Goal: Information Seeking & Learning: Find specific fact

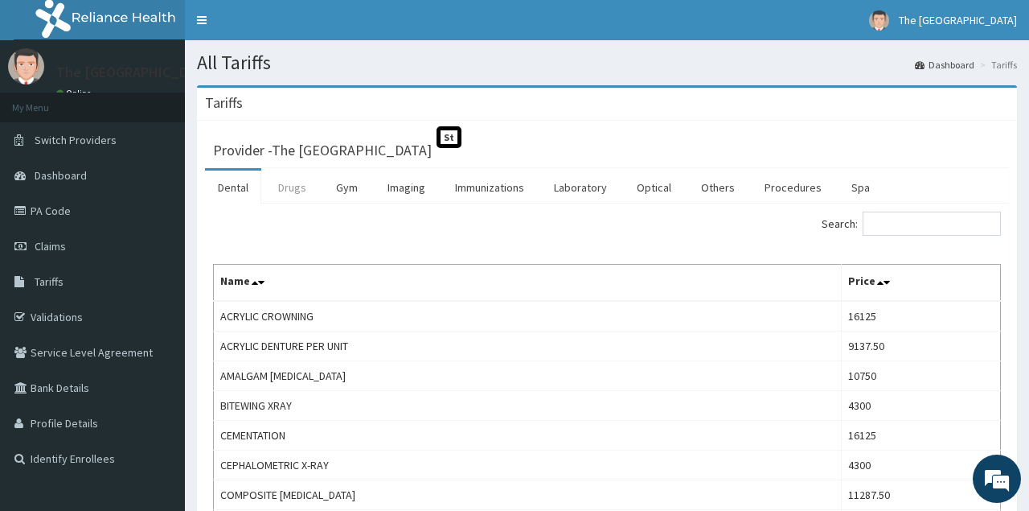
click at [276, 179] on link "Drugs" at bounding box center [292, 188] width 54 height 34
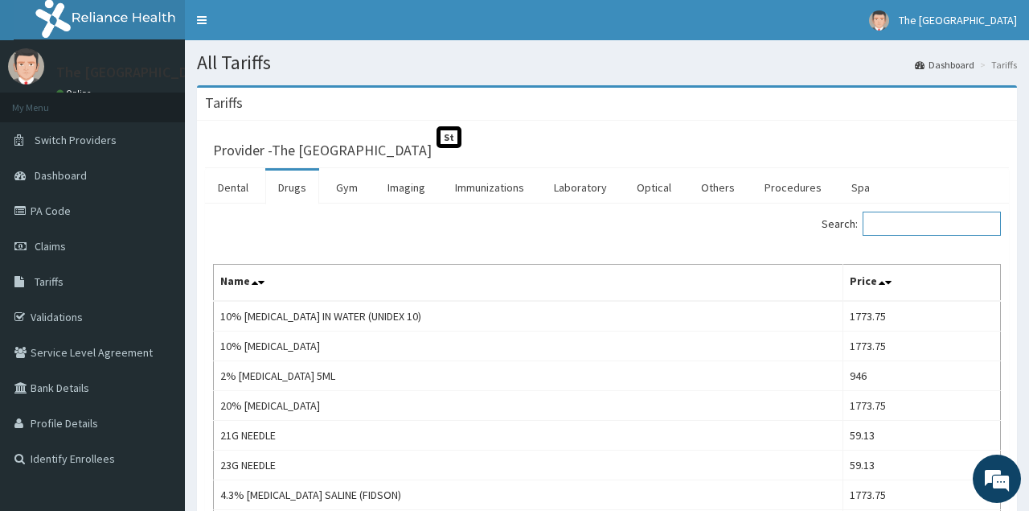
click at [946, 213] on input "Search:" at bounding box center [932, 224] width 138 height 24
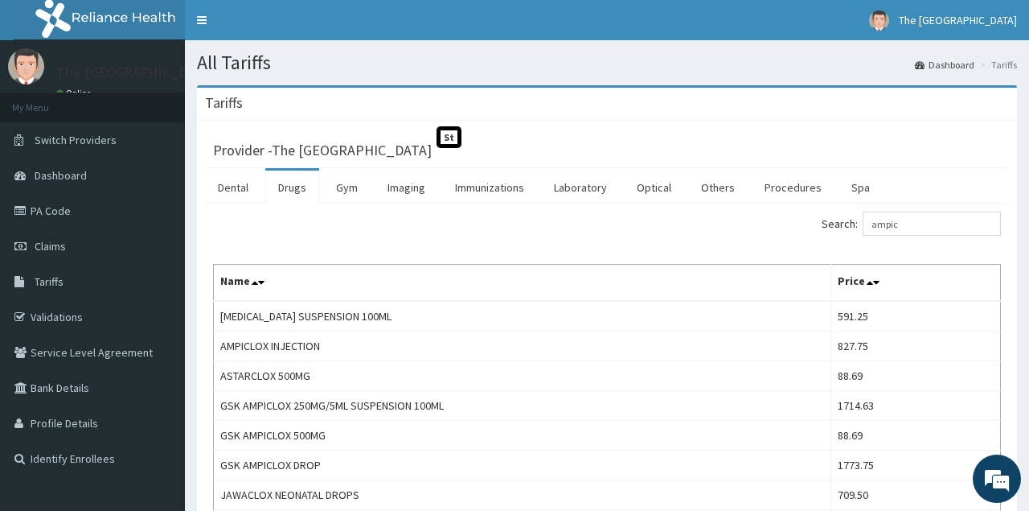
click at [701, 231] on div "Search: ampic" at bounding box center [810, 226] width 382 height 28
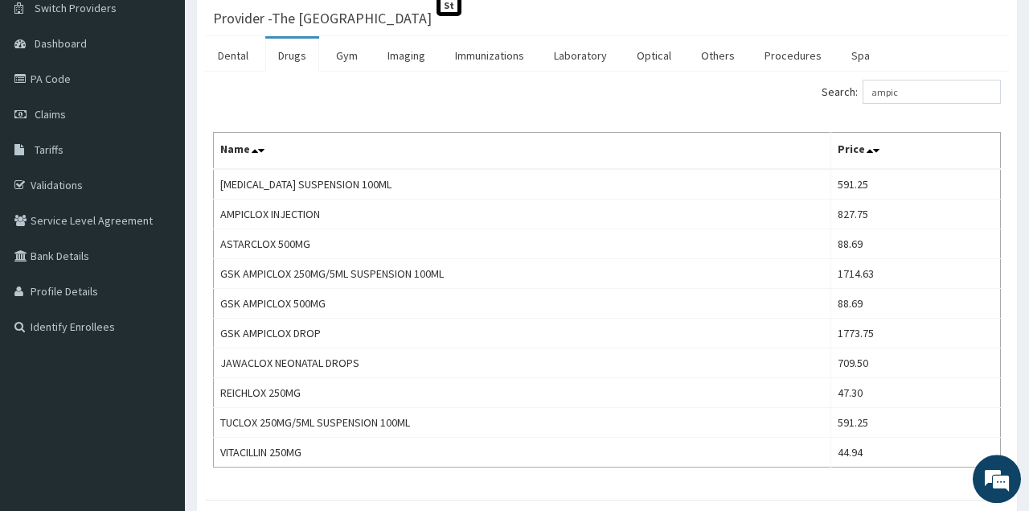
scroll to position [125, 0]
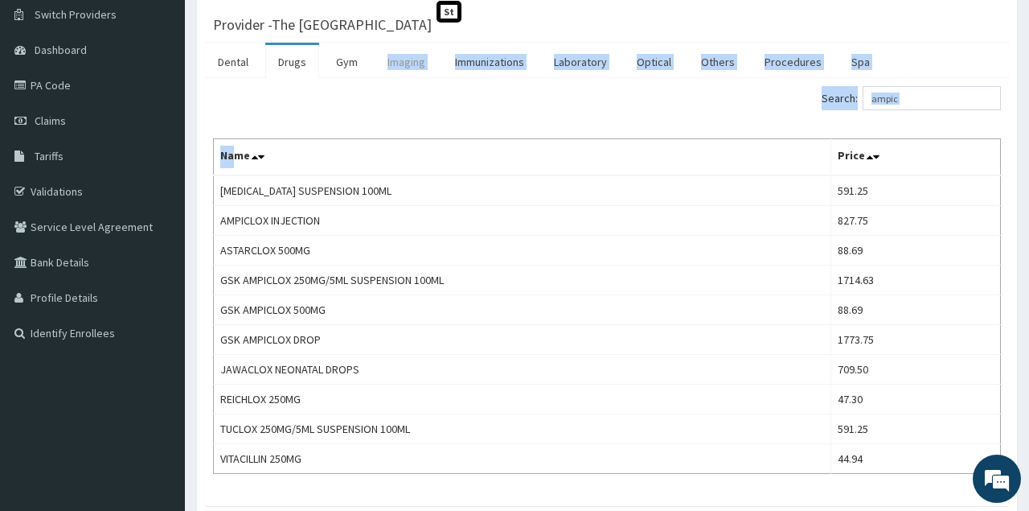
drag, startPoint x: 235, startPoint y: 165, endPoint x: 386, endPoint y: 62, distance: 182.9
click at [386, 62] on div "Dental Drugs Gym Imaging Immunizations Laboratory Optical Others Procedures Spa…" at bounding box center [607, 274] width 804 height 463
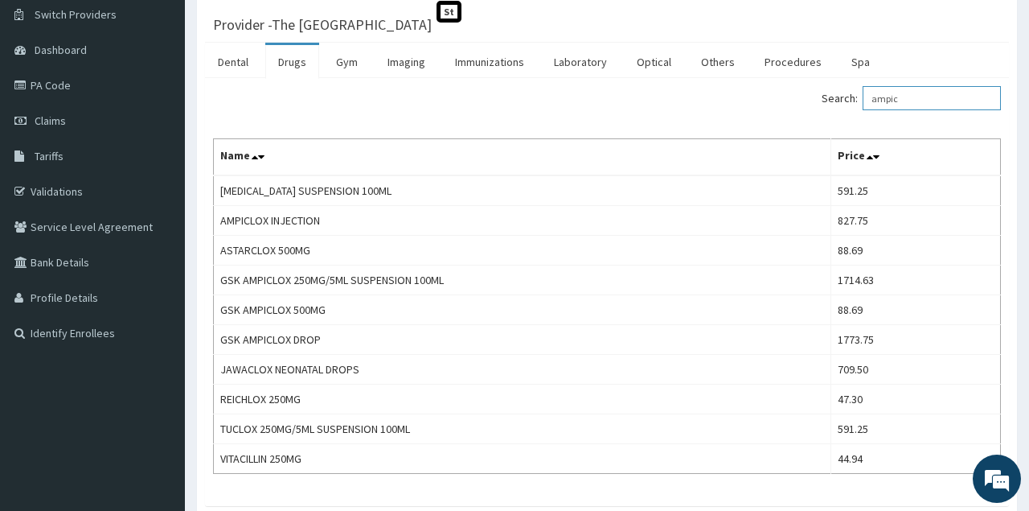
click at [929, 97] on input "ampic" at bounding box center [932, 98] width 138 height 24
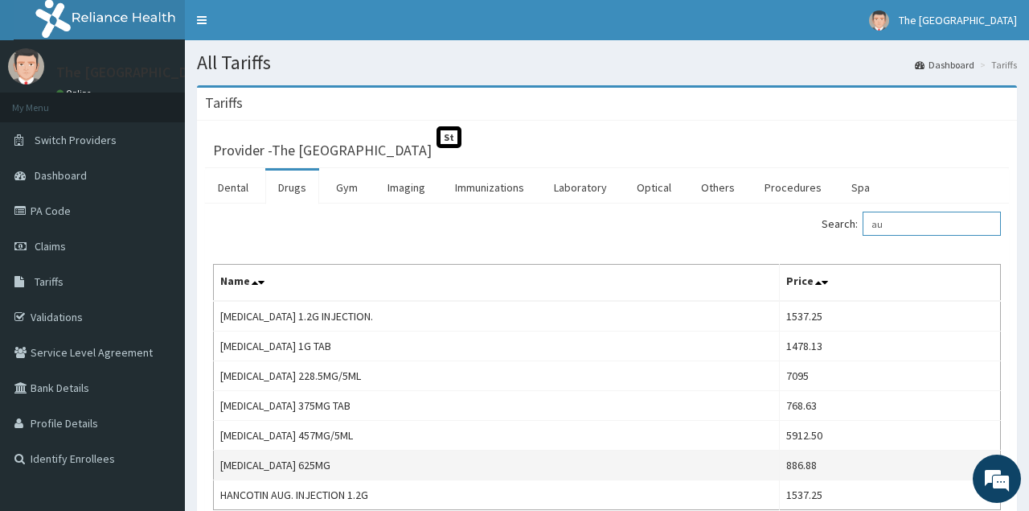
type input "a"
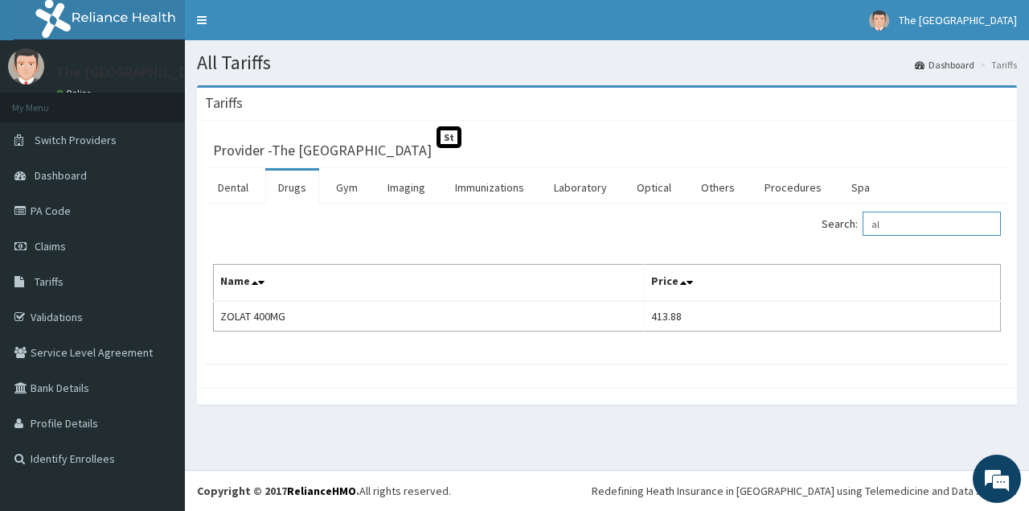
type input "a"
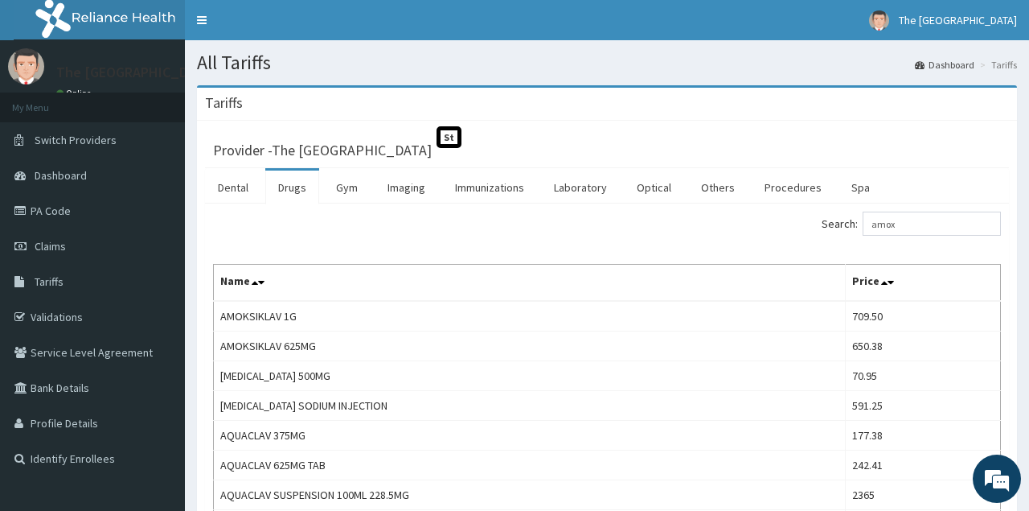
click at [351, 224] on div "Search: amox" at bounding box center [607, 226] width 812 height 28
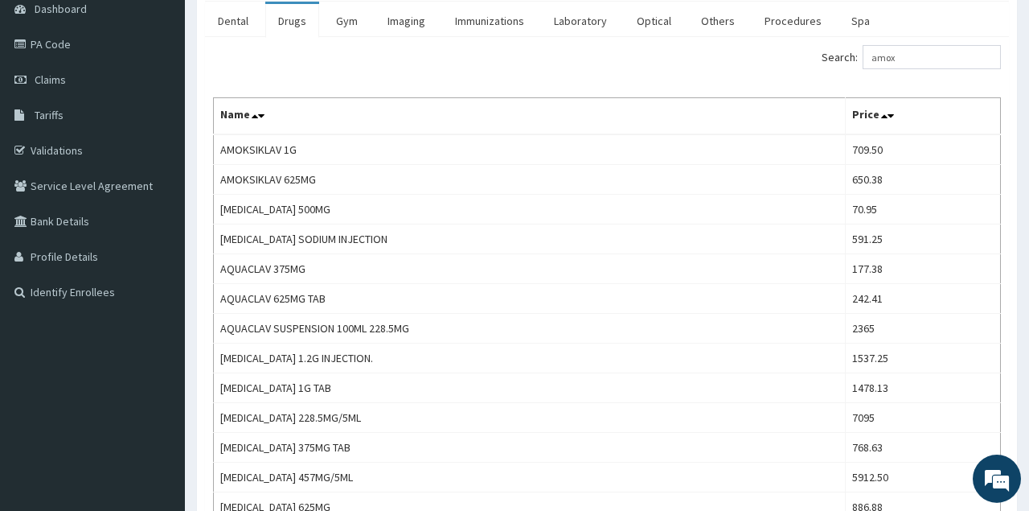
scroll to position [102, 0]
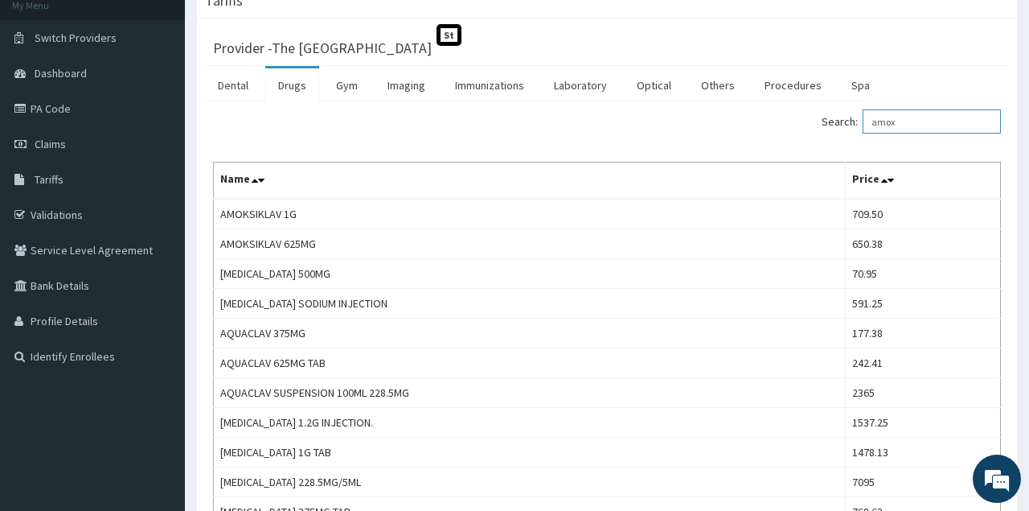
drag, startPoint x: 909, startPoint y: 118, endPoint x: 622, endPoint y: 168, distance: 291.4
click at [863, 134] on input "amox" at bounding box center [932, 121] width 138 height 24
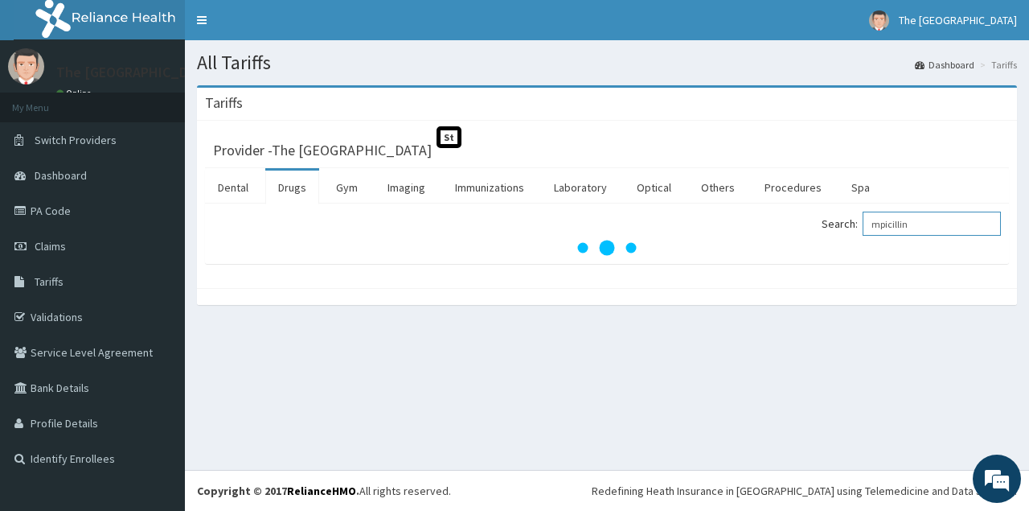
drag, startPoint x: 933, startPoint y: 218, endPoint x: 849, endPoint y: 225, distance: 84.8
click at [863, 225] on input "mpicillin" at bounding box center [932, 224] width 138 height 24
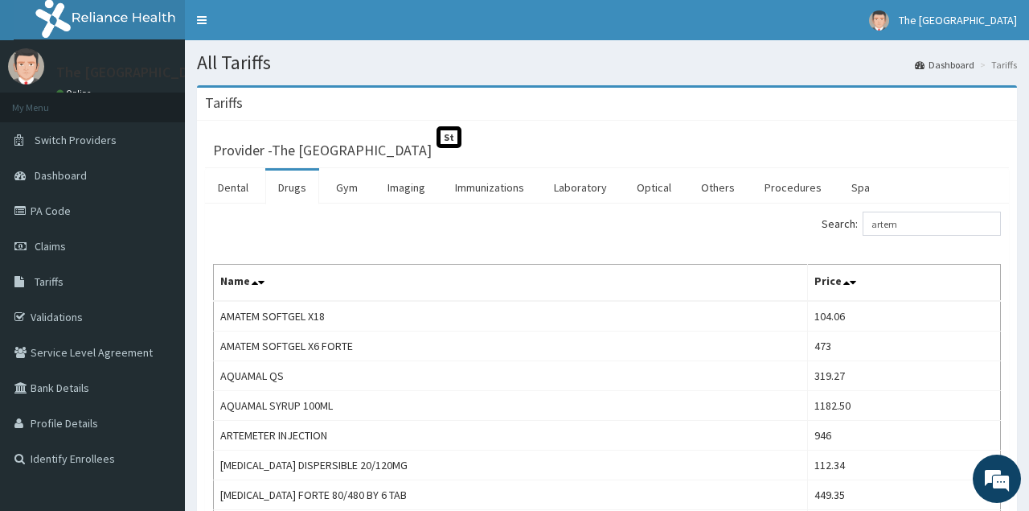
click at [647, 221] on div "Search: artem" at bounding box center [810, 226] width 382 height 28
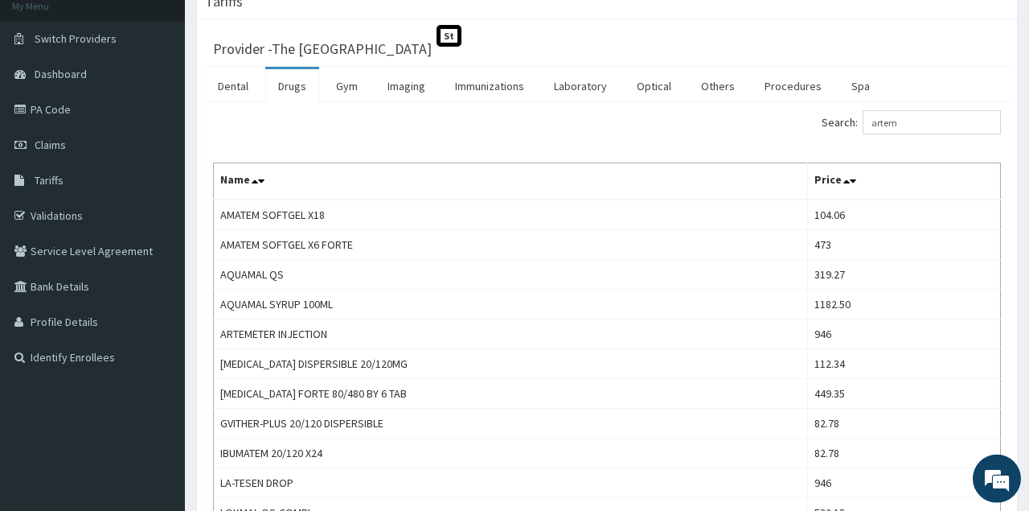
scroll to position [84, 0]
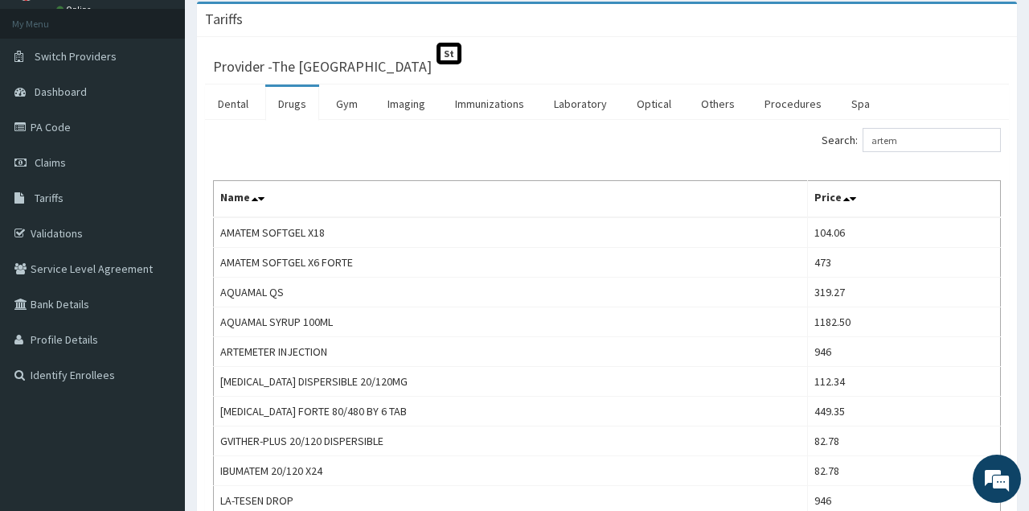
click at [483, 128] on div at bounding box center [404, 128] width 406 height 1
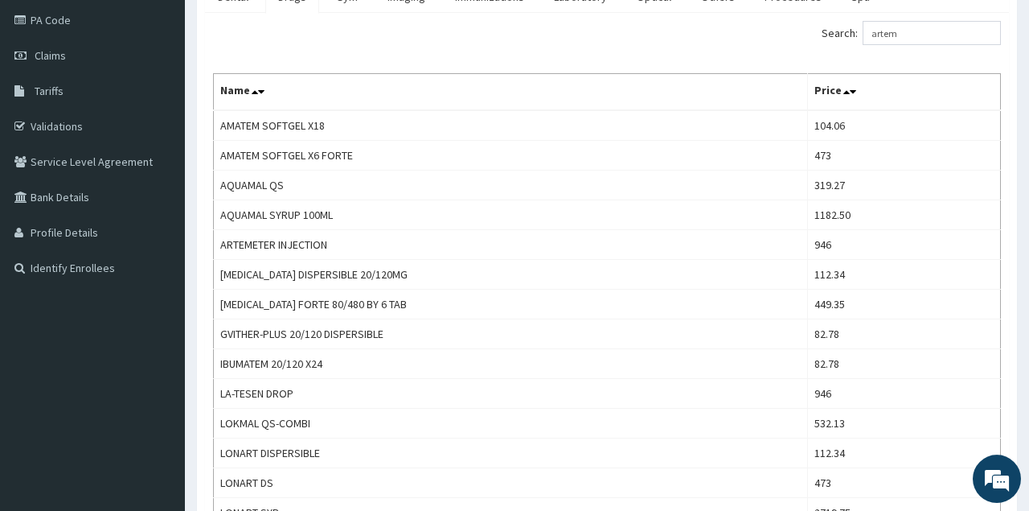
scroll to position [170, 0]
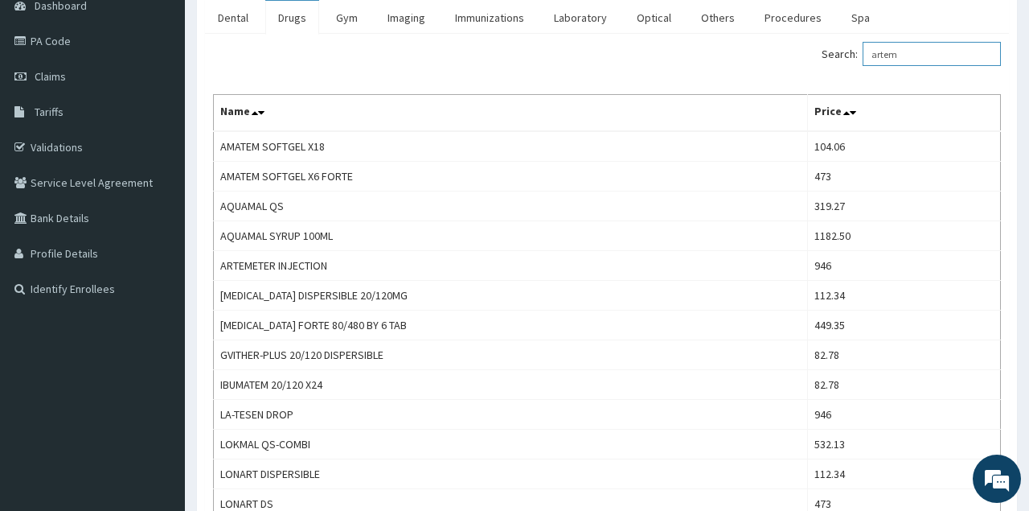
click at [927, 55] on input "artem" at bounding box center [932, 54] width 138 height 24
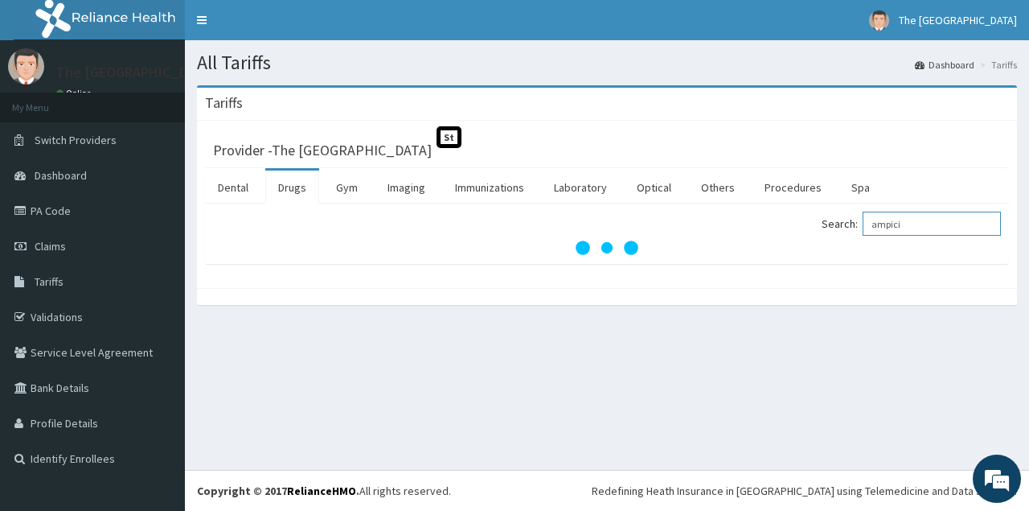
drag, startPoint x: 917, startPoint y: 220, endPoint x: 852, endPoint y: 230, distance: 65.9
click at [863, 230] on input "ampici" at bounding box center [932, 224] width 138 height 24
type input "ampic"
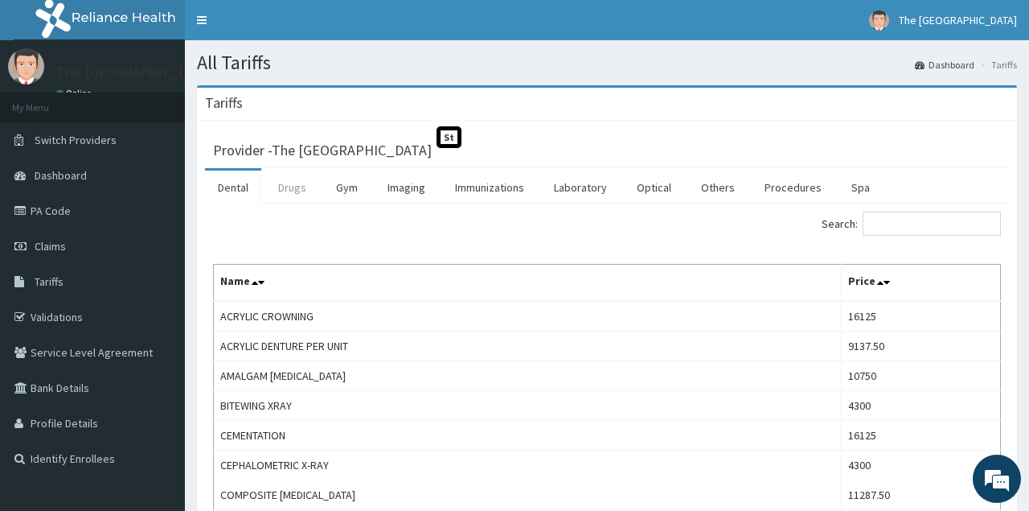
click at [287, 195] on link "Drugs" at bounding box center [292, 188] width 54 height 34
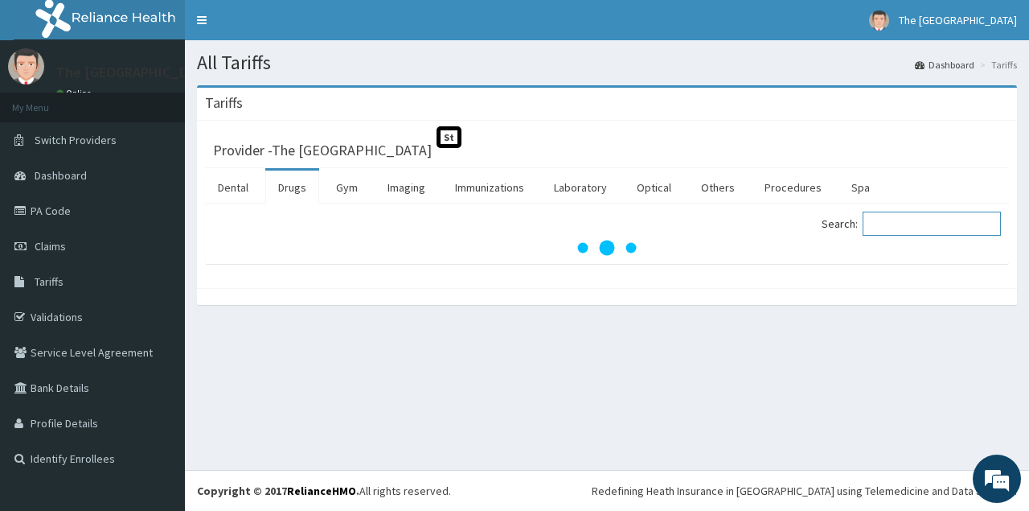
click at [890, 230] on input "Search:" at bounding box center [932, 224] width 138 height 24
click at [890, 230] on input "ampic" at bounding box center [932, 224] width 138 height 24
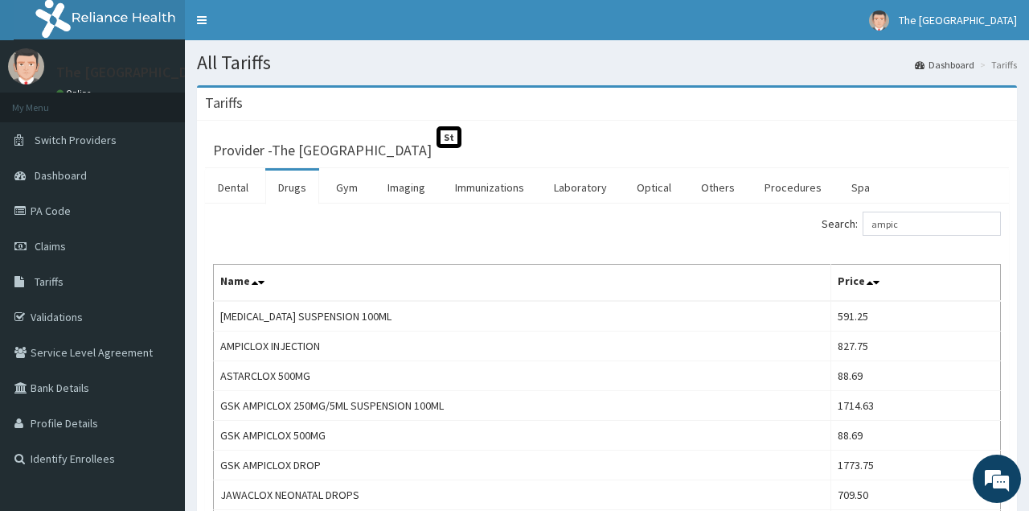
click at [527, 211] on div "Search: ampic Name Price AMPICILLIN SUSPENSION 100ML 591.25 AMPICLOX INJECTION …" at bounding box center [607, 417] width 804 height 428
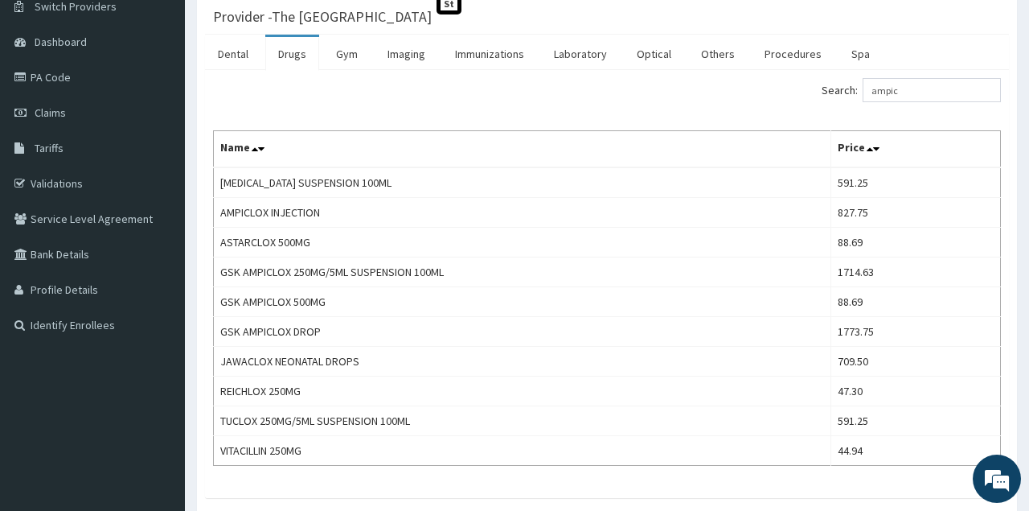
scroll to position [167, 0]
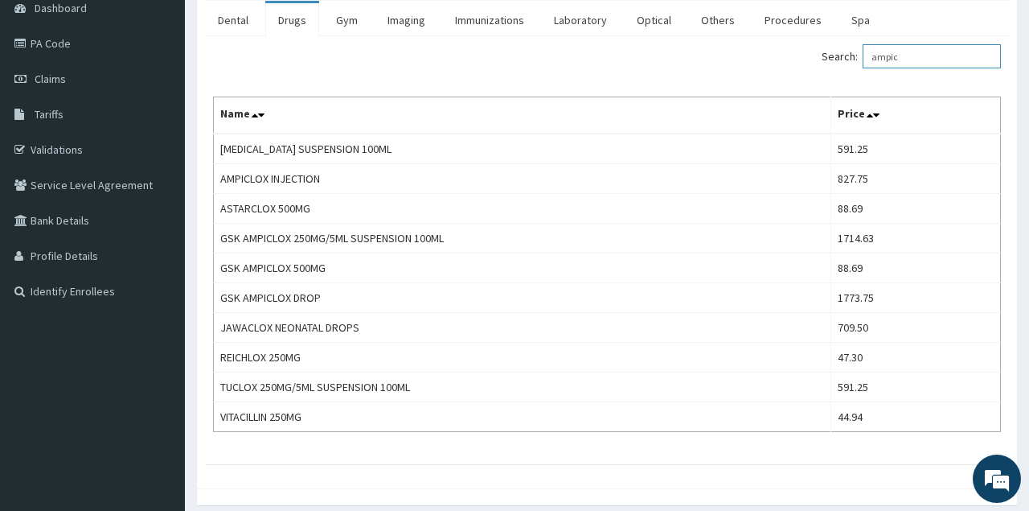
drag, startPoint x: 926, startPoint y: 51, endPoint x: 832, endPoint y: 51, distance: 93.3
click at [863, 51] on input "ampic" at bounding box center [932, 56] width 138 height 24
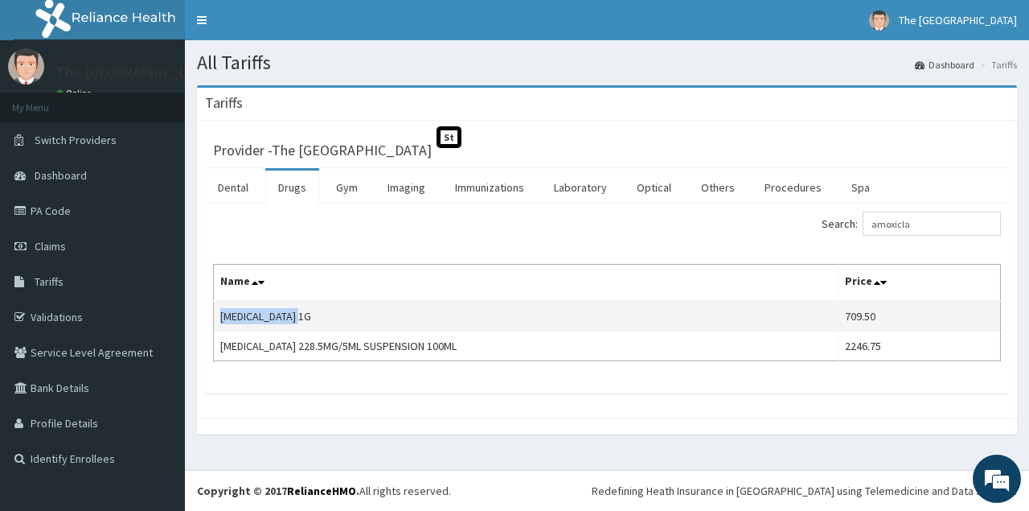
drag, startPoint x: 221, startPoint y: 315, endPoint x: 346, endPoint y: 319, distance: 124.7
click at [346, 319] on td "CO-AMOXICLAV 1G" at bounding box center [526, 316] width 625 height 31
copy td "CO-AMOXICLAV 1G"
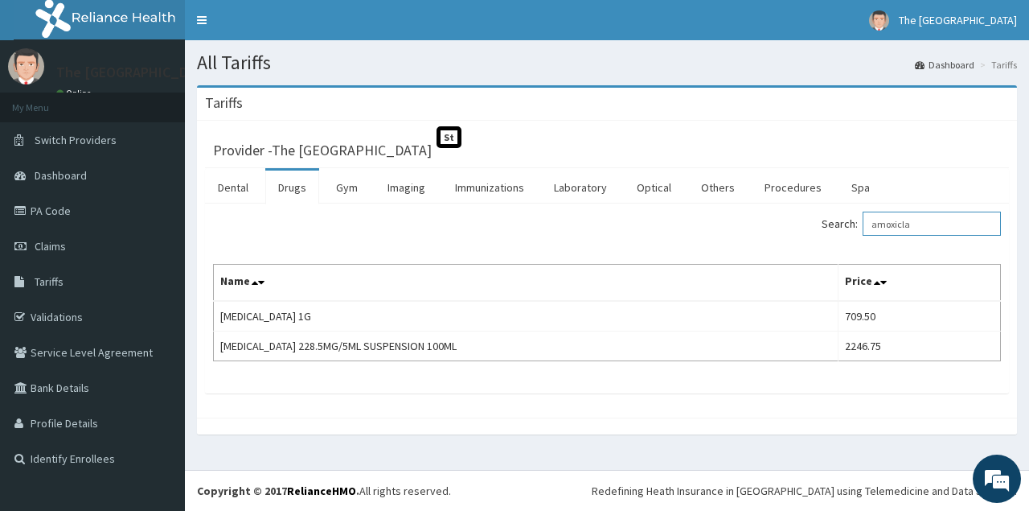
click at [935, 223] on input "amoxicla" at bounding box center [932, 224] width 138 height 24
type input "a"
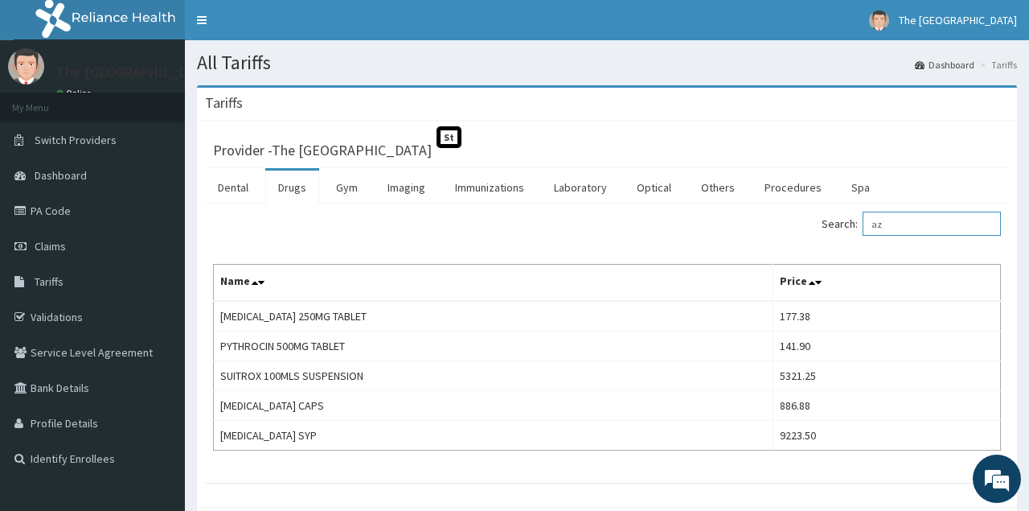
type input "a"
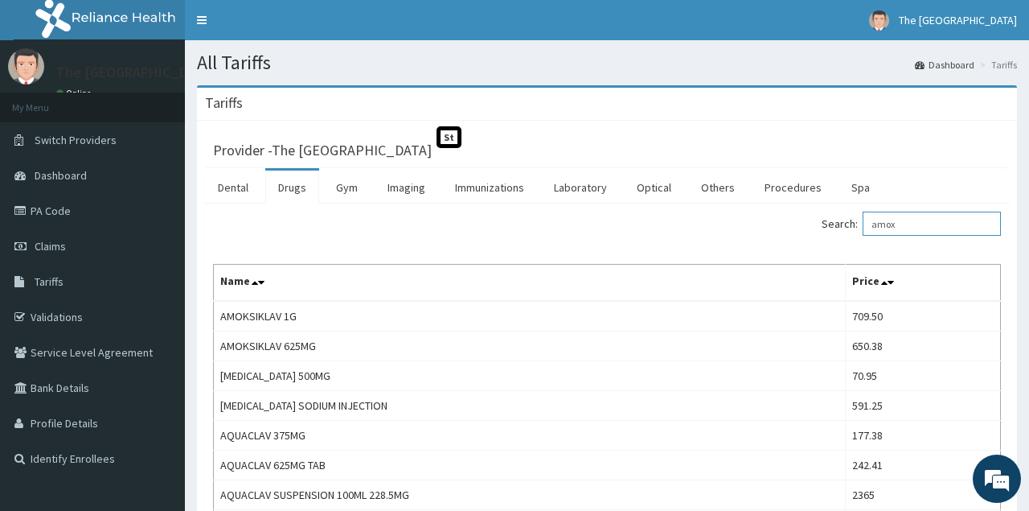
click at [921, 220] on input "amox" at bounding box center [932, 224] width 138 height 24
click at [781, 229] on div "Search: amox" at bounding box center [810, 226] width 382 height 28
drag, startPoint x: 906, startPoint y: 223, endPoint x: 837, endPoint y: 224, distance: 69.2
click at [863, 224] on input "amox" at bounding box center [932, 224] width 138 height 24
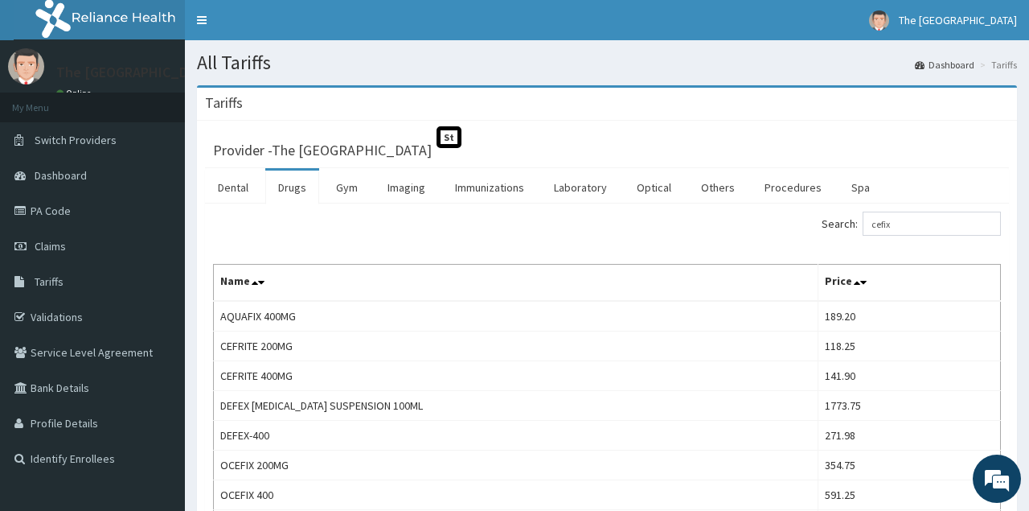
click at [565, 232] on div "Search: cefix" at bounding box center [607, 226] width 812 height 28
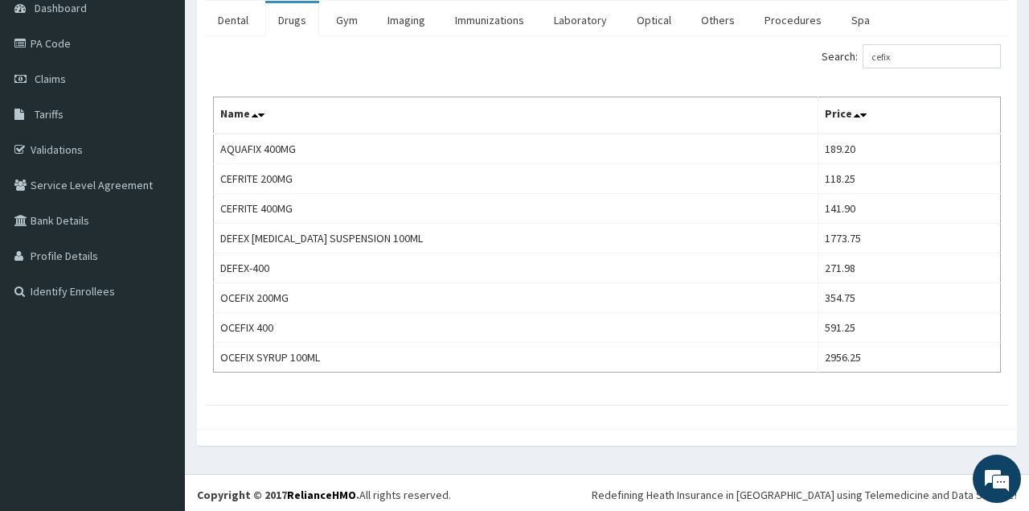
scroll to position [167, 0]
click at [923, 59] on input "cefix" at bounding box center [932, 56] width 138 height 24
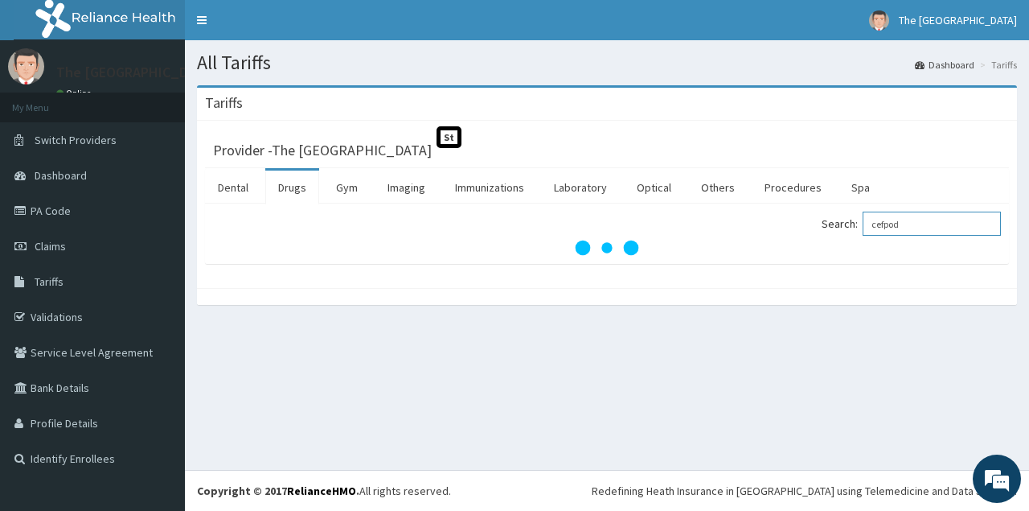
scroll to position [0, 0]
type input "c"
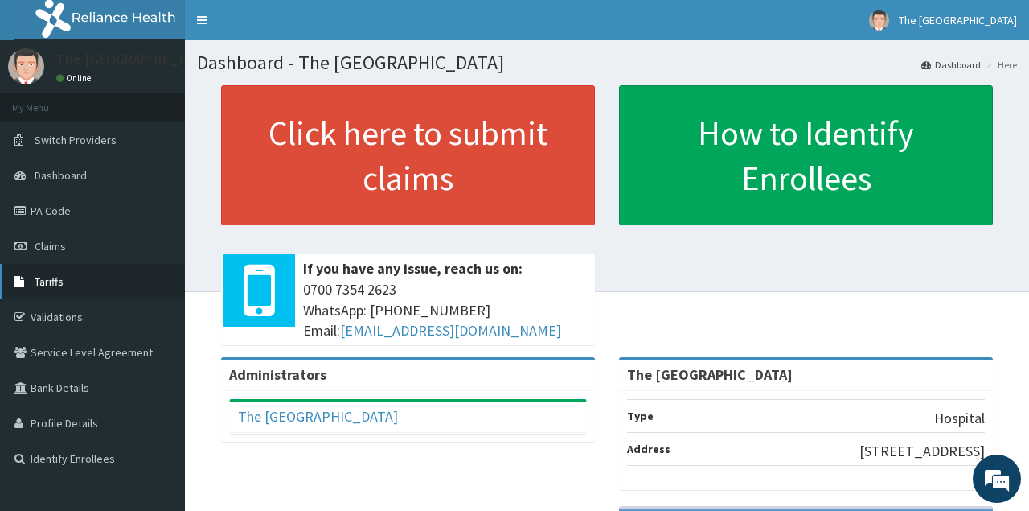
click at [55, 287] on span "Tariffs" at bounding box center [49, 281] width 29 height 14
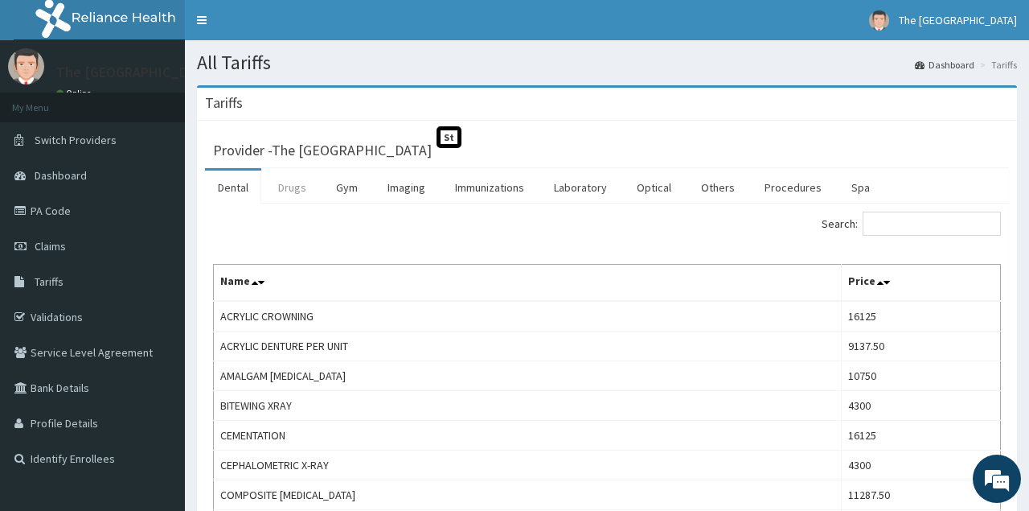
click at [298, 180] on link "Drugs" at bounding box center [292, 188] width 54 height 34
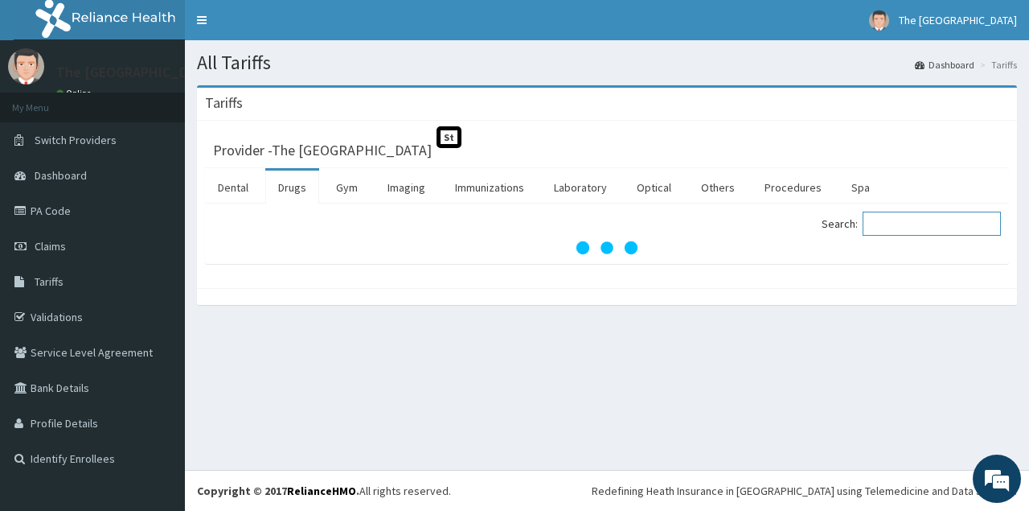
click at [916, 220] on input "Search:" at bounding box center [932, 224] width 138 height 24
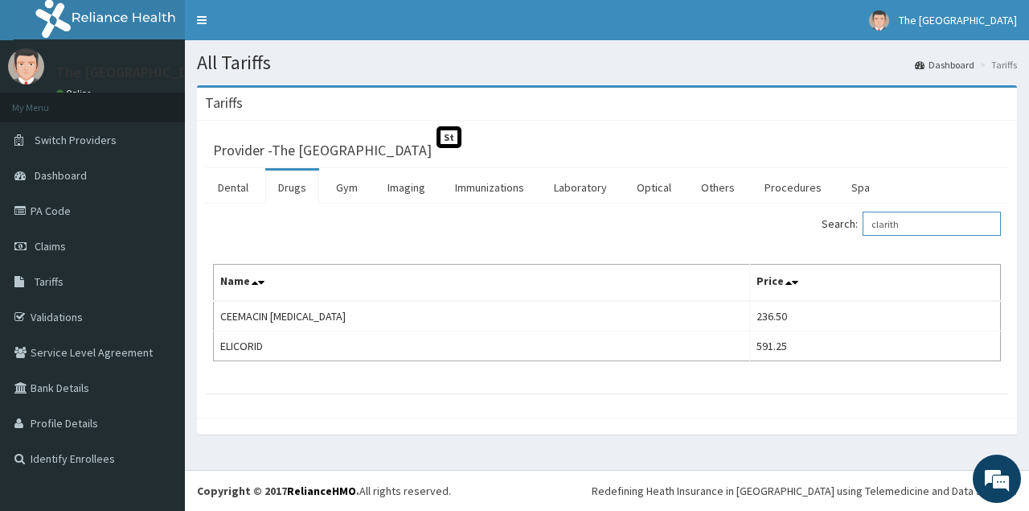
drag, startPoint x: 960, startPoint y: 221, endPoint x: 860, endPoint y: 225, distance: 99.8
click at [863, 225] on input "clarith" at bounding box center [932, 224] width 138 height 24
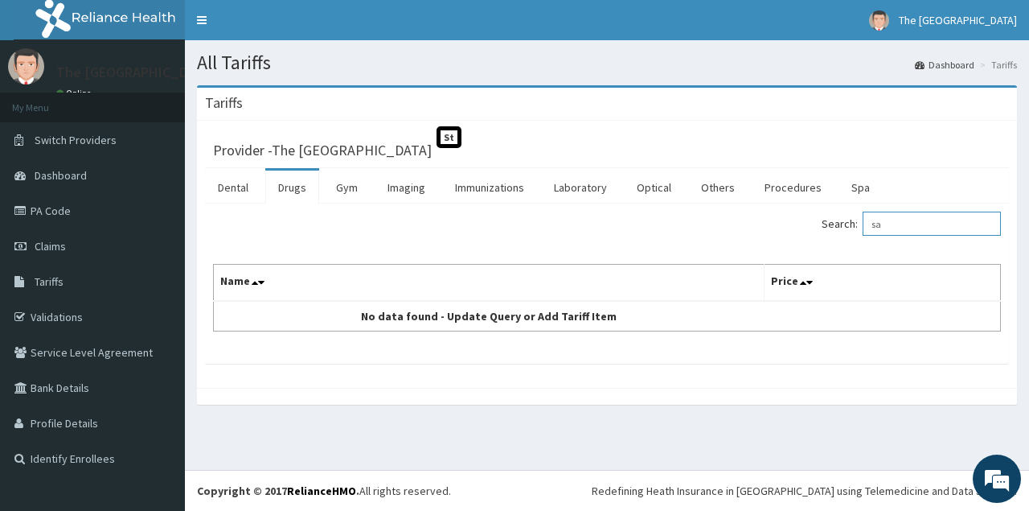
type input "s"
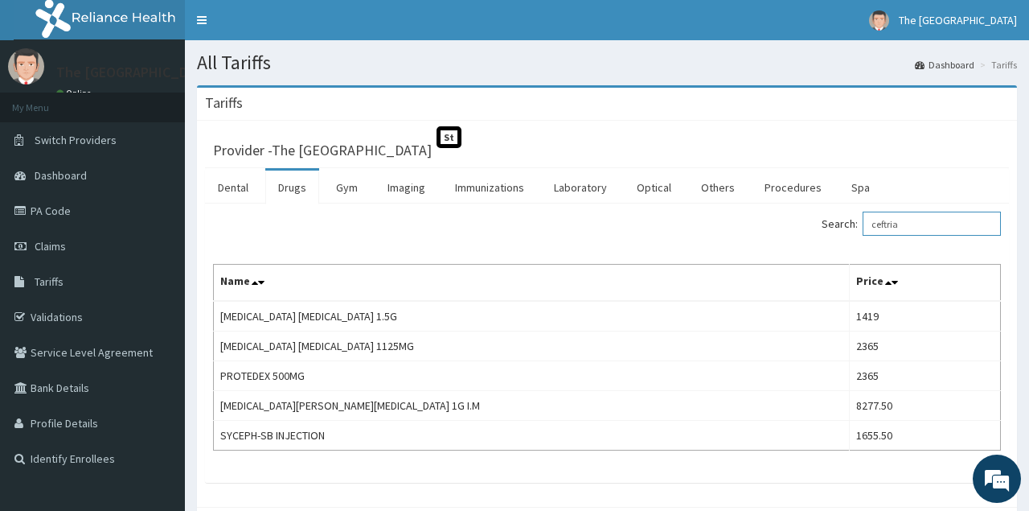
drag, startPoint x: 935, startPoint y: 220, endPoint x: 836, endPoint y: 234, distance: 99.1
click at [863, 234] on input "ceftria" at bounding box center [932, 224] width 138 height 24
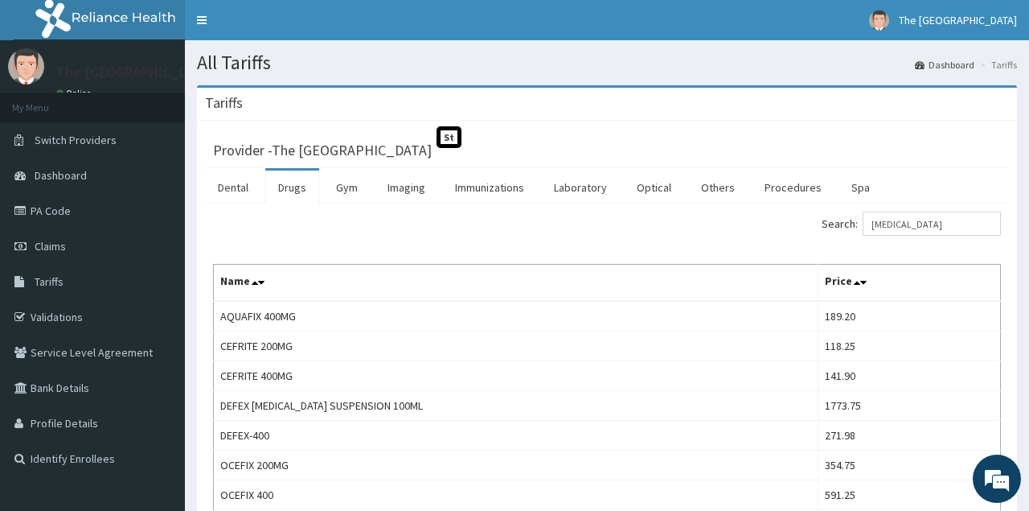
click at [615, 234] on div "Search: cefixime" at bounding box center [810, 226] width 406 height 28
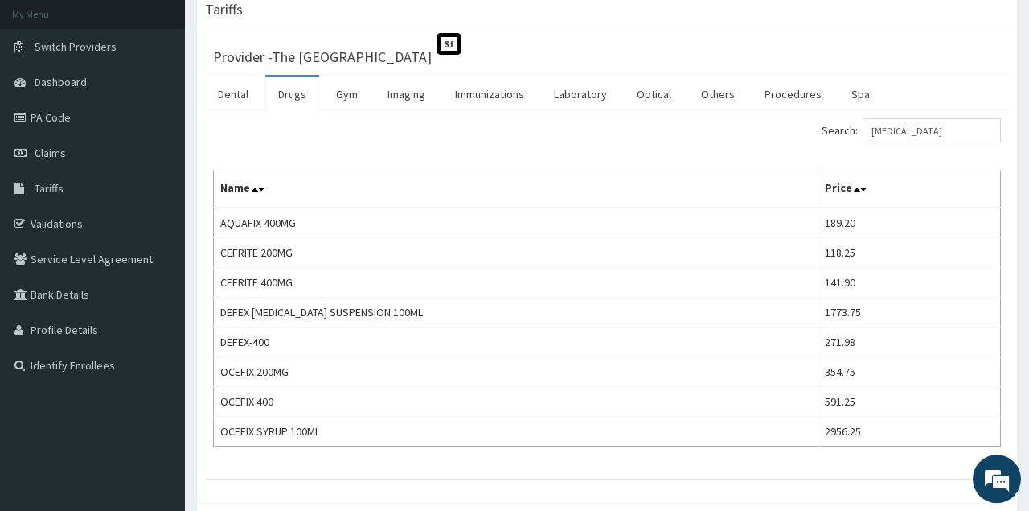
scroll to position [125, 0]
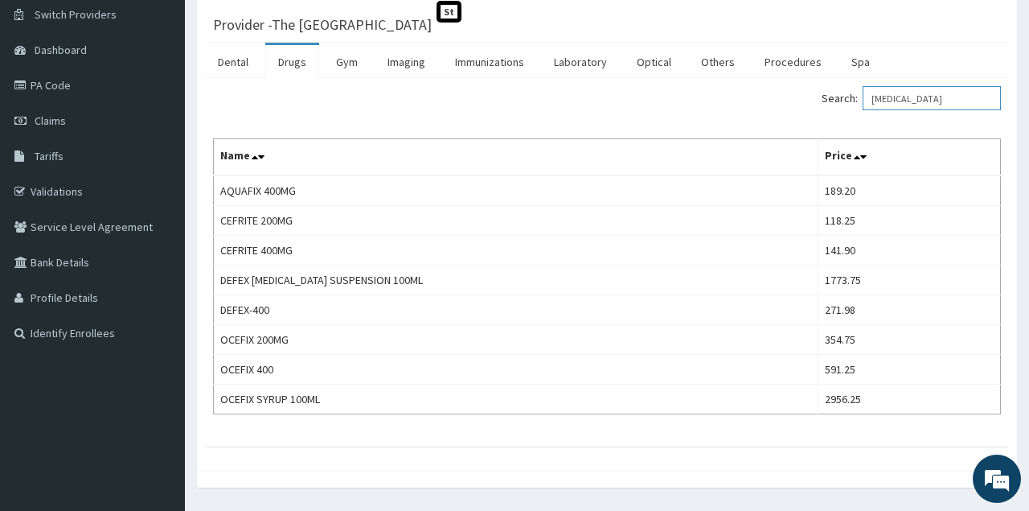
drag, startPoint x: 927, startPoint y: 99, endPoint x: 826, endPoint y: 97, distance: 101.4
click at [863, 97] on input "cefixime" at bounding box center [932, 98] width 138 height 24
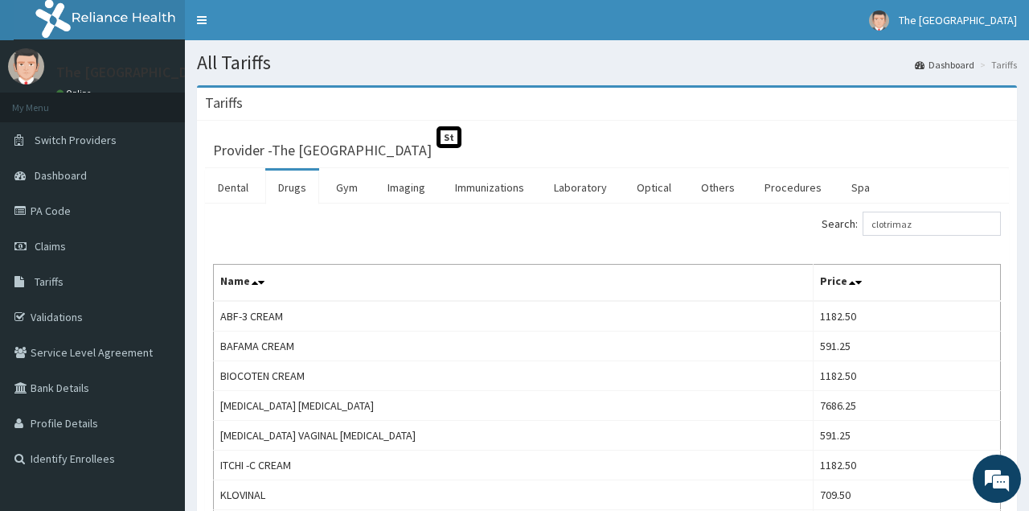
click at [633, 85] on section "Tariffs Provider - The Vine Medical Centre St Dental Drugs Gym Imaging Immuniza…" at bounding box center [607, 476] width 845 height 806
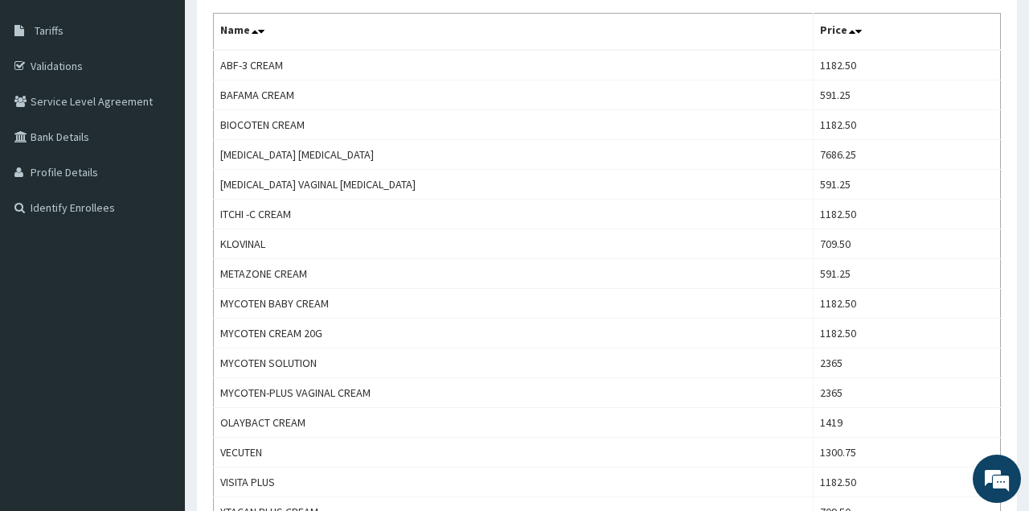
scroll to position [209, 0]
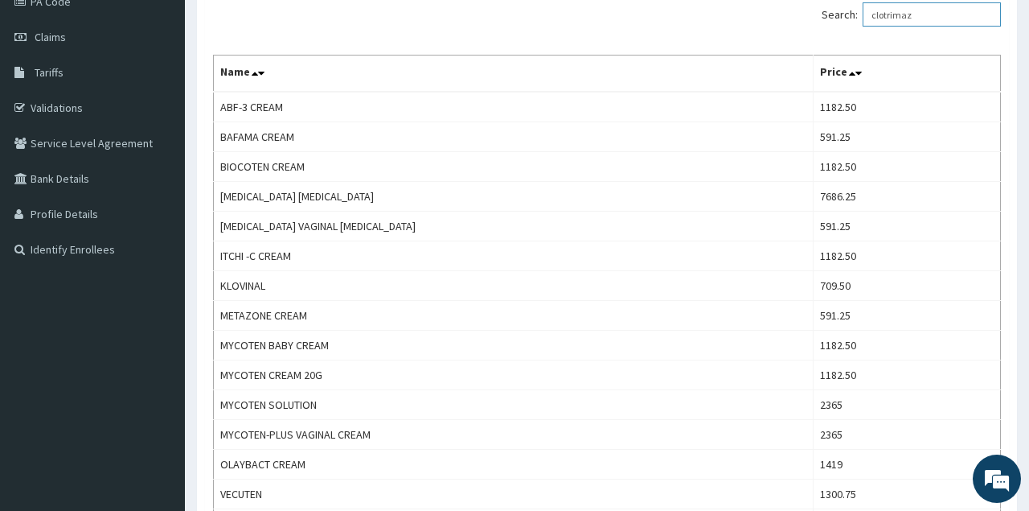
click at [933, 9] on input "clotrimaz" at bounding box center [932, 14] width 138 height 24
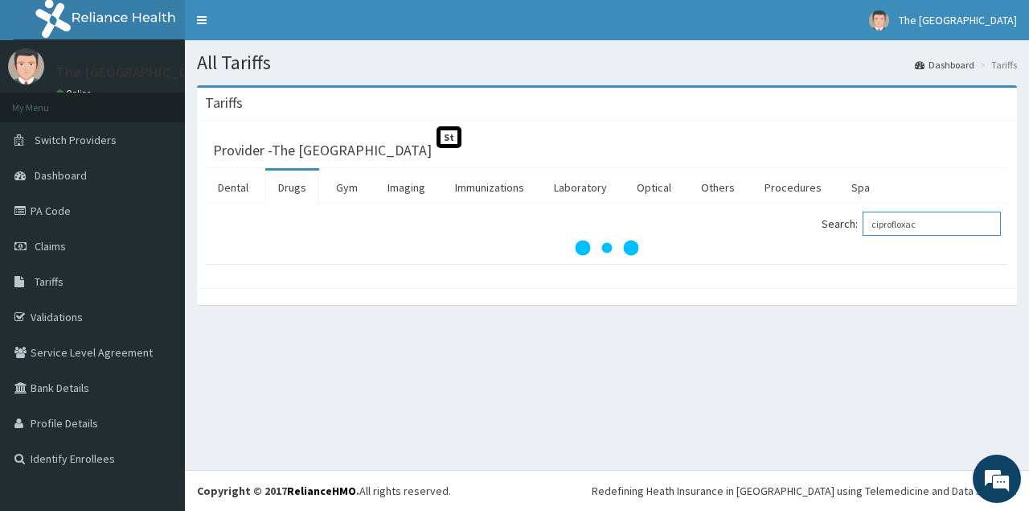
scroll to position [0, 0]
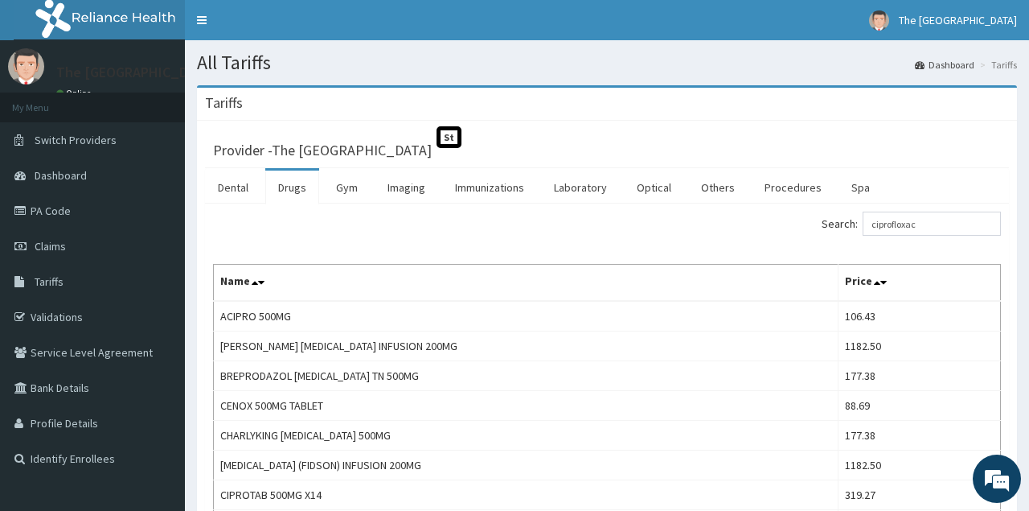
click at [787, 154] on div "Provider - The Vine Medical Centre St" at bounding box center [607, 148] width 788 height 23
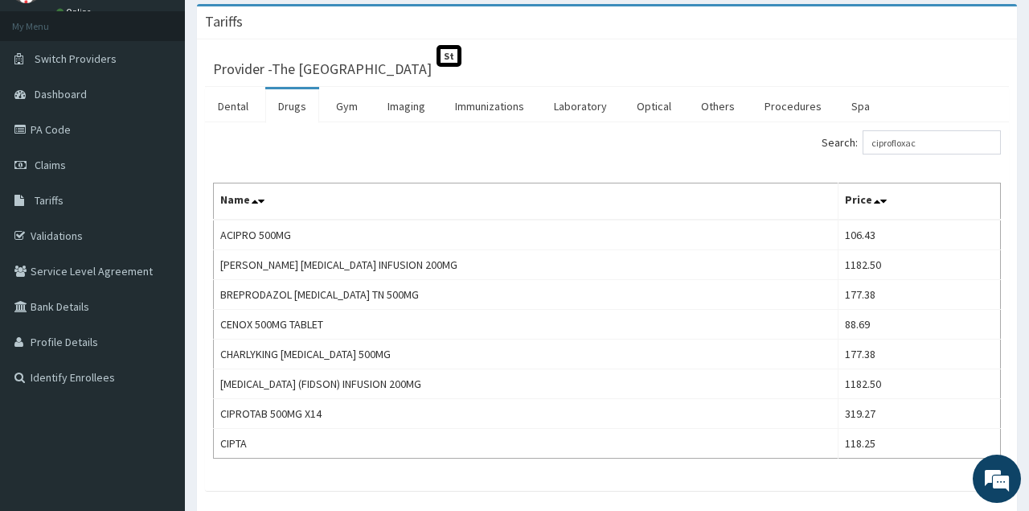
scroll to position [84, 0]
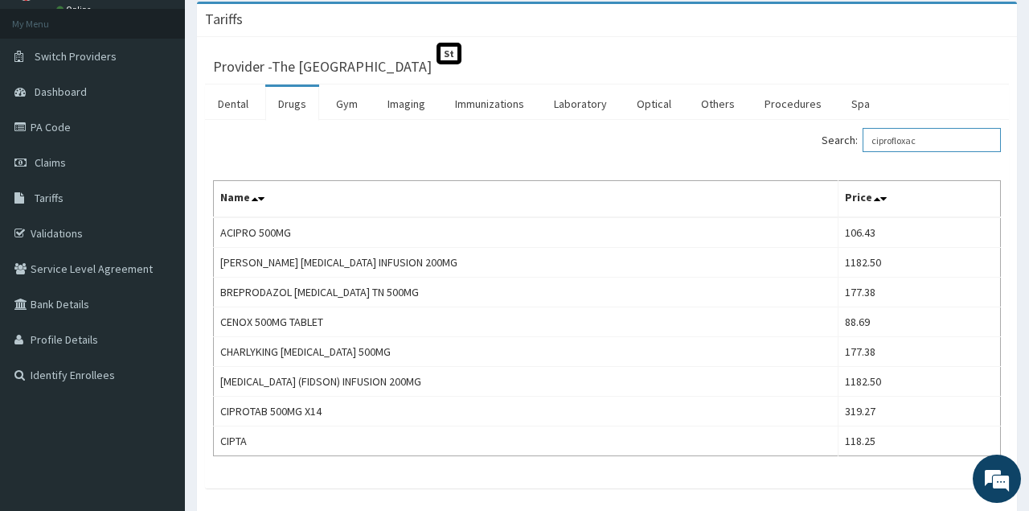
click at [947, 145] on input "ciprofloxac" at bounding box center [932, 140] width 138 height 24
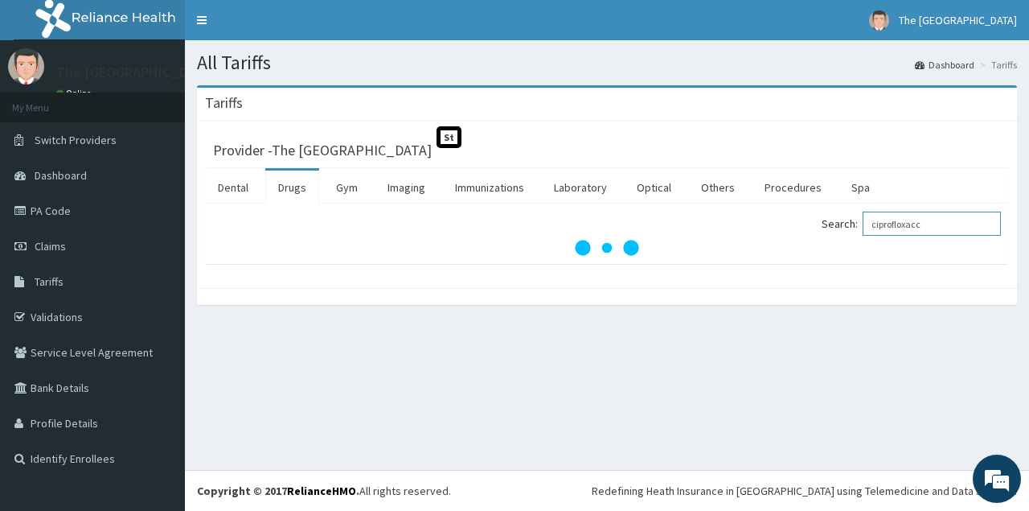
scroll to position [0, 0]
type input "c"
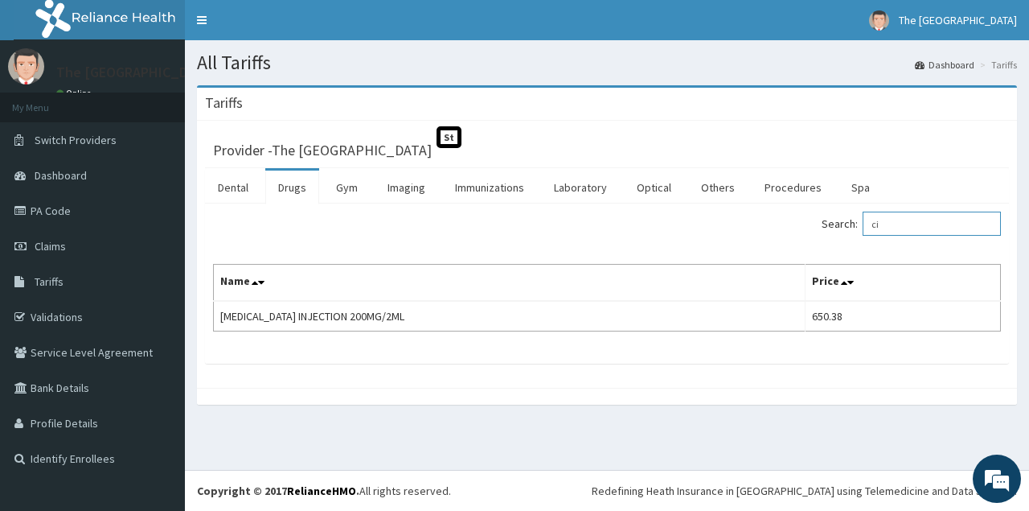
type input "c"
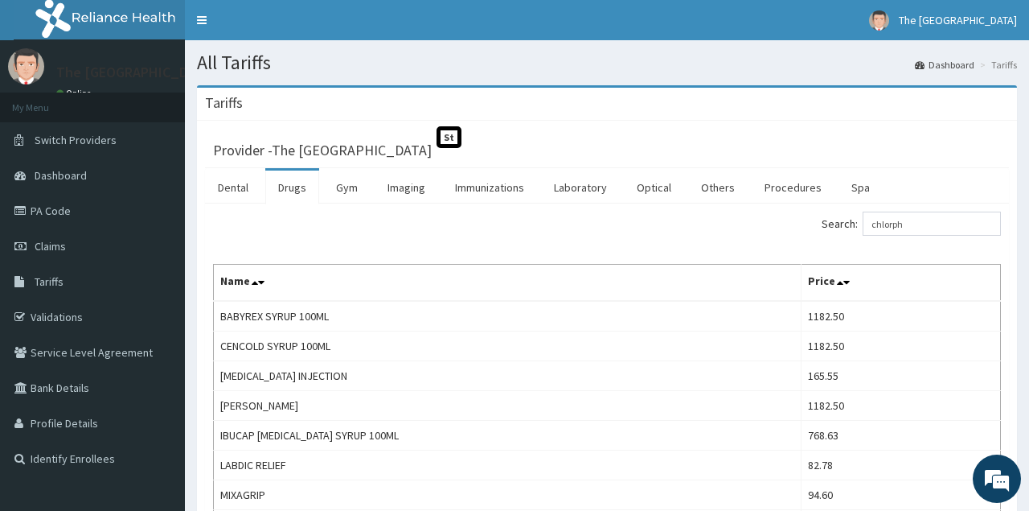
click at [697, 240] on div "Search: chlorph Name Price BABYREX SYRUP 100ML 1182.50 CENCOLD SYRUP 100ML 1182…" at bounding box center [607, 420] width 788 height 417
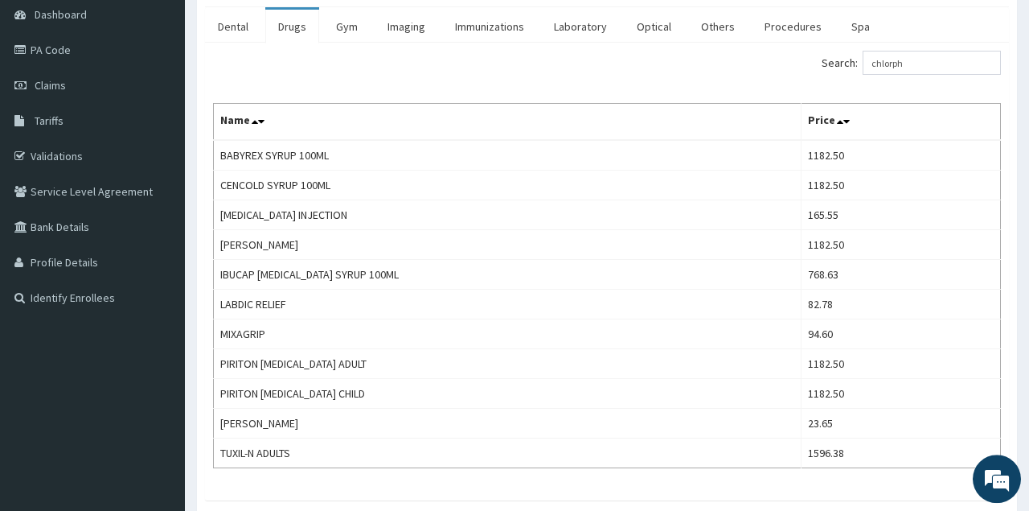
scroll to position [167, 0]
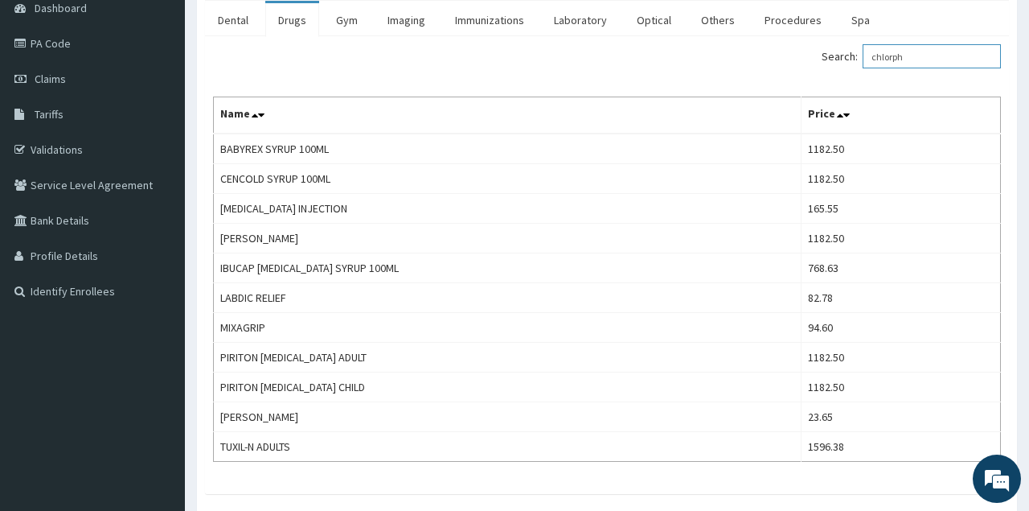
click at [918, 47] on input "chlorph" at bounding box center [932, 56] width 138 height 24
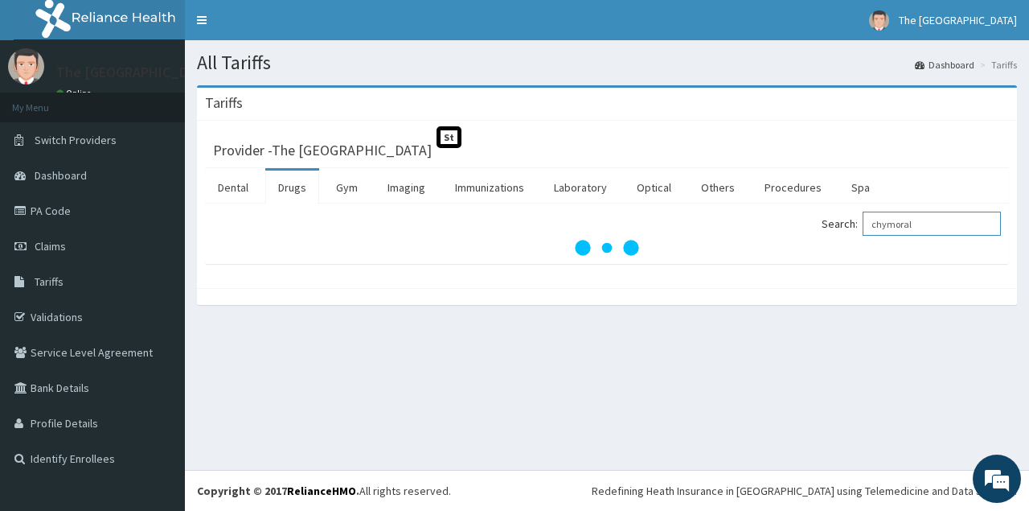
scroll to position [0, 0]
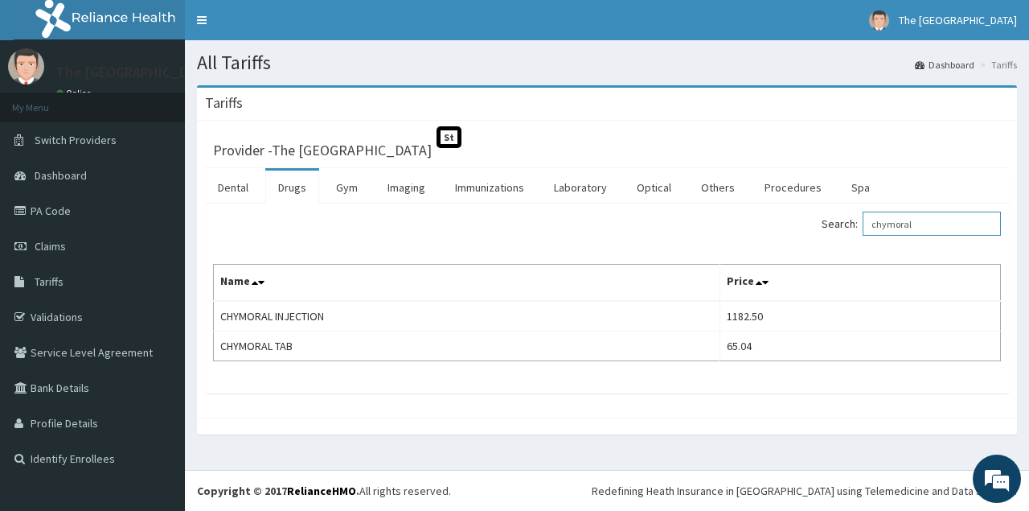
click at [930, 230] on input "chymoral" at bounding box center [932, 224] width 138 height 24
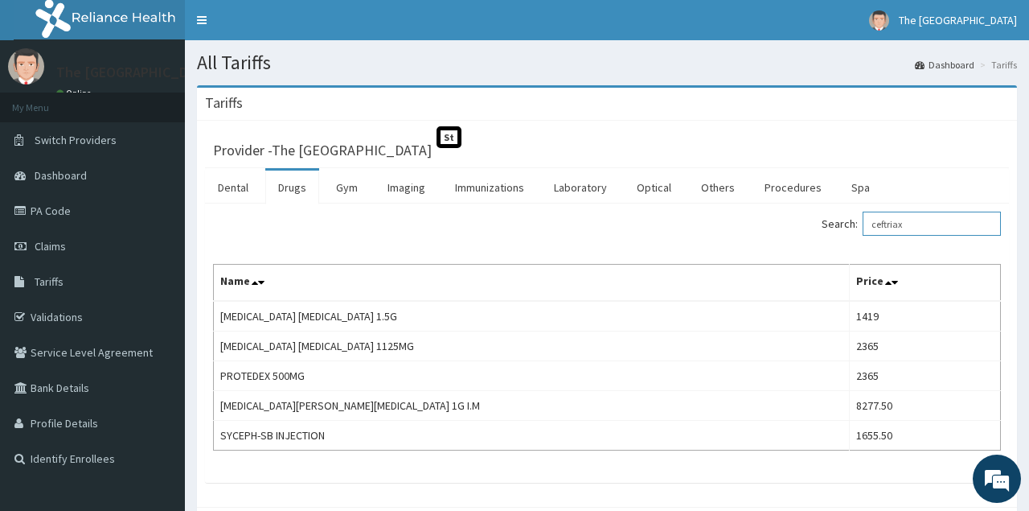
click at [924, 226] on input "ceftriax" at bounding box center [932, 224] width 138 height 24
type input "c"
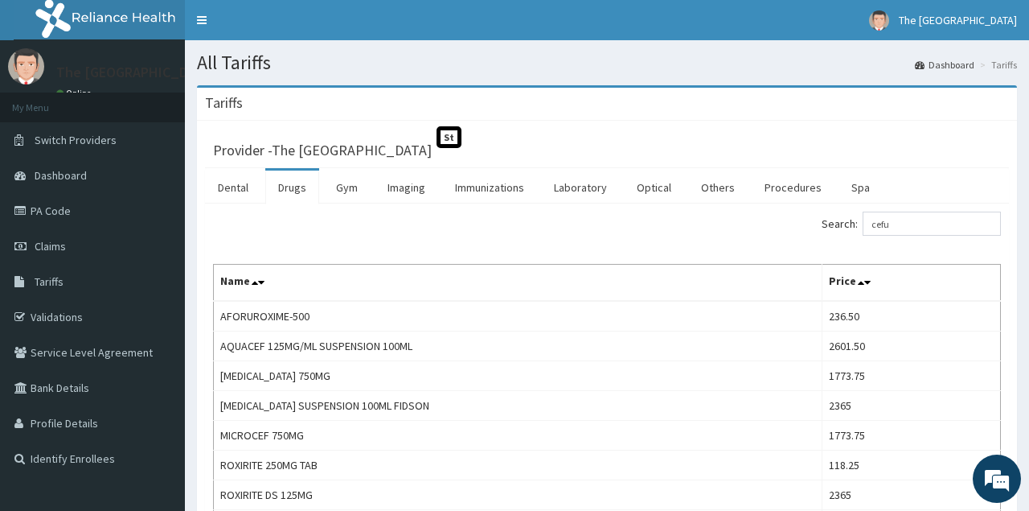
click at [471, 208] on div "Search: cefu Name Price AFORUROXIME-500 236.50 AQUACEF 125MG/ML SUSPENSION 100M…" at bounding box center [607, 432] width 804 height 458
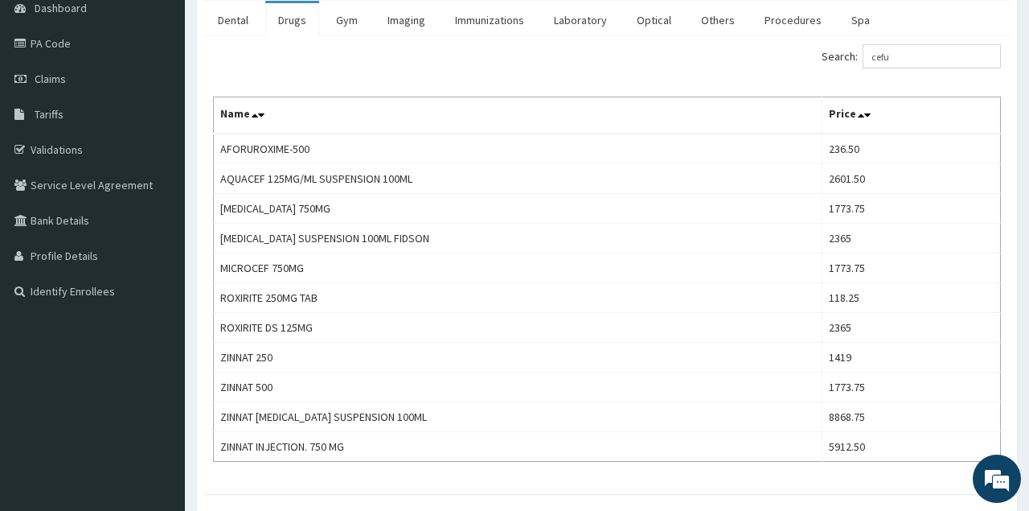
scroll to position [209, 0]
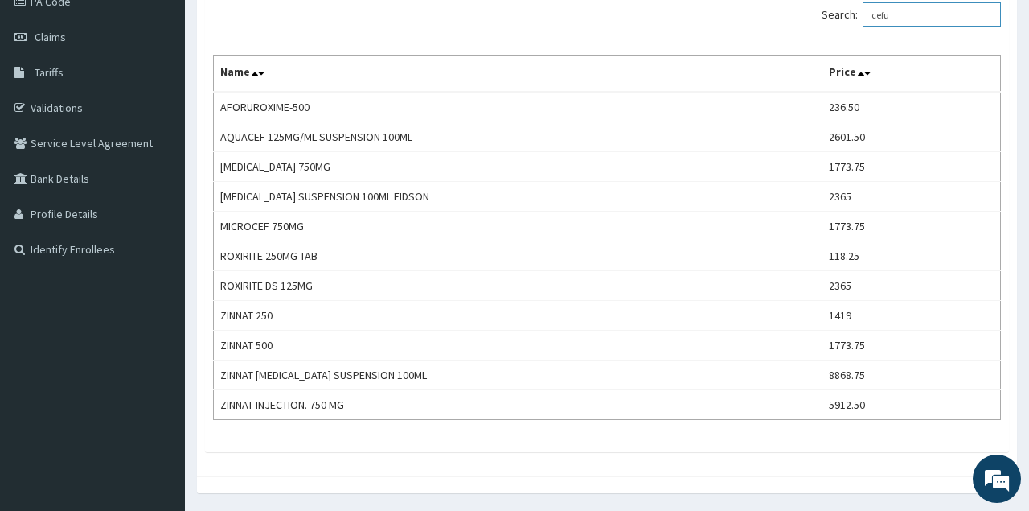
click at [940, 19] on input "cefu" at bounding box center [932, 14] width 138 height 24
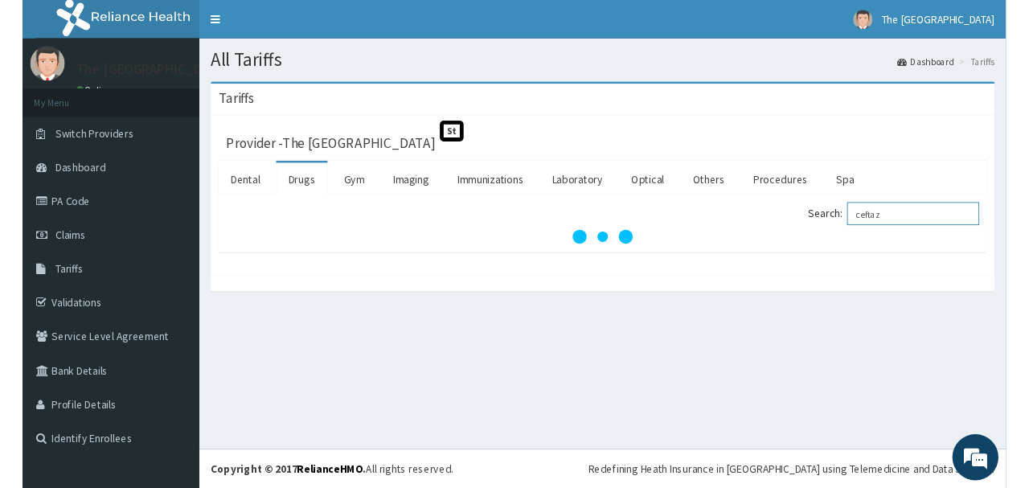
scroll to position [0, 0]
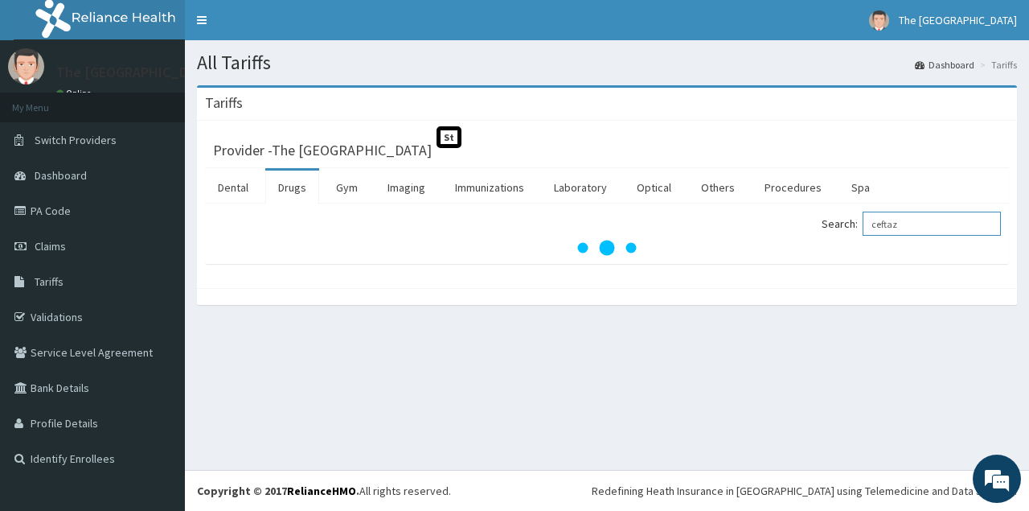
type input "ceftaz"
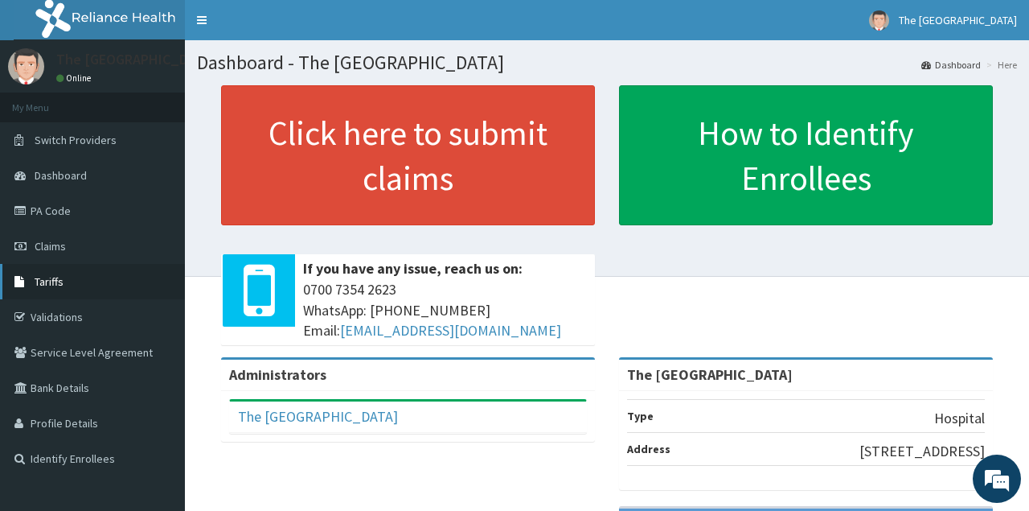
click at [109, 288] on link "Tariffs" at bounding box center [92, 281] width 185 height 35
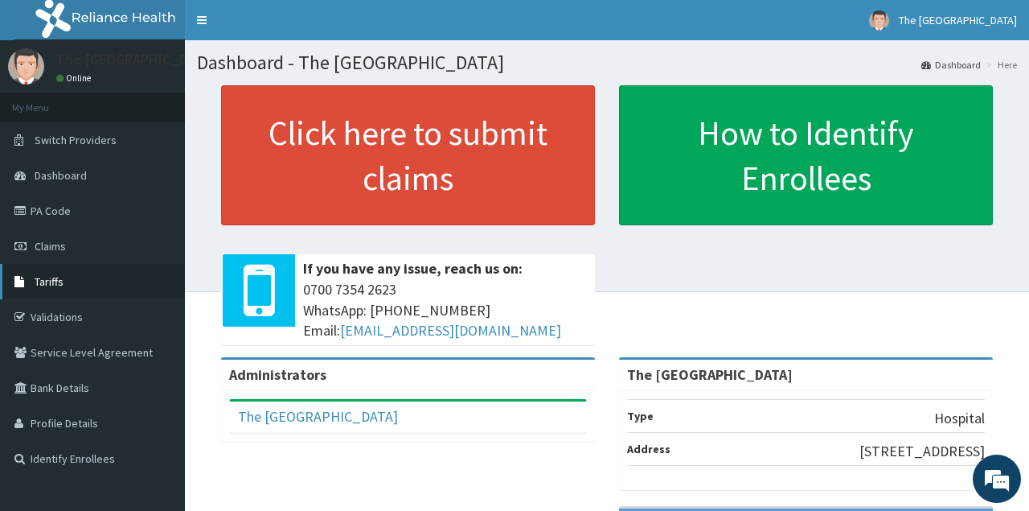
click at [97, 295] on link "Tariffs" at bounding box center [92, 281] width 185 height 35
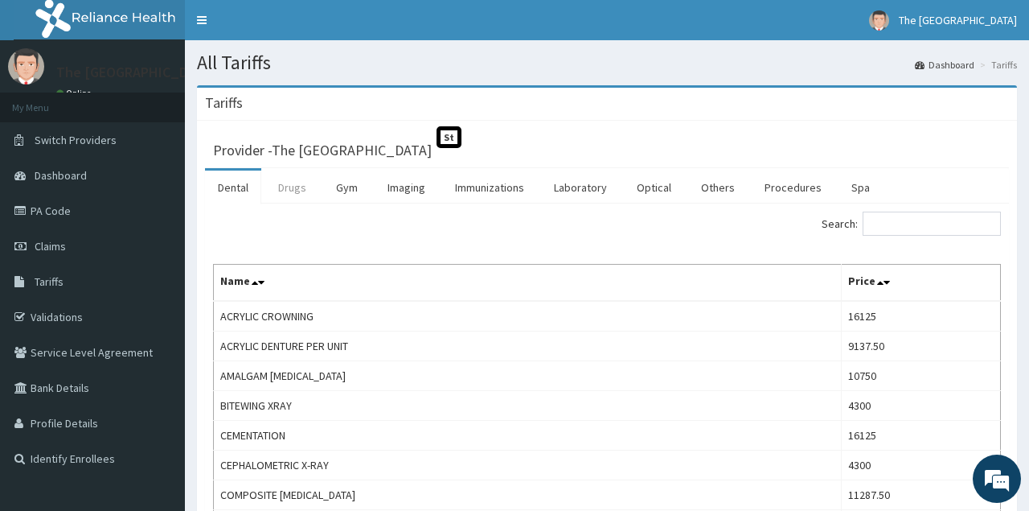
click at [297, 194] on link "Drugs" at bounding box center [292, 188] width 54 height 34
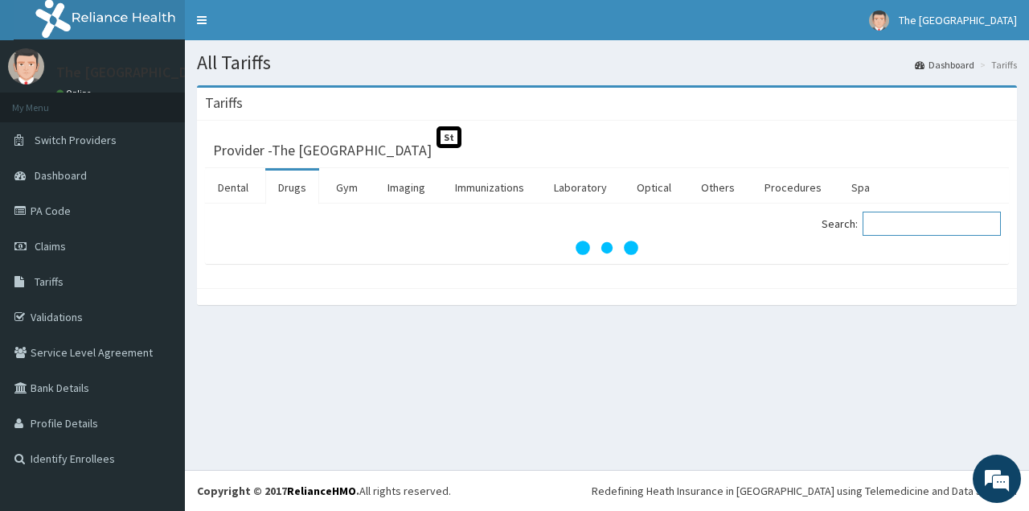
click at [895, 226] on input "Search:" at bounding box center [932, 224] width 138 height 24
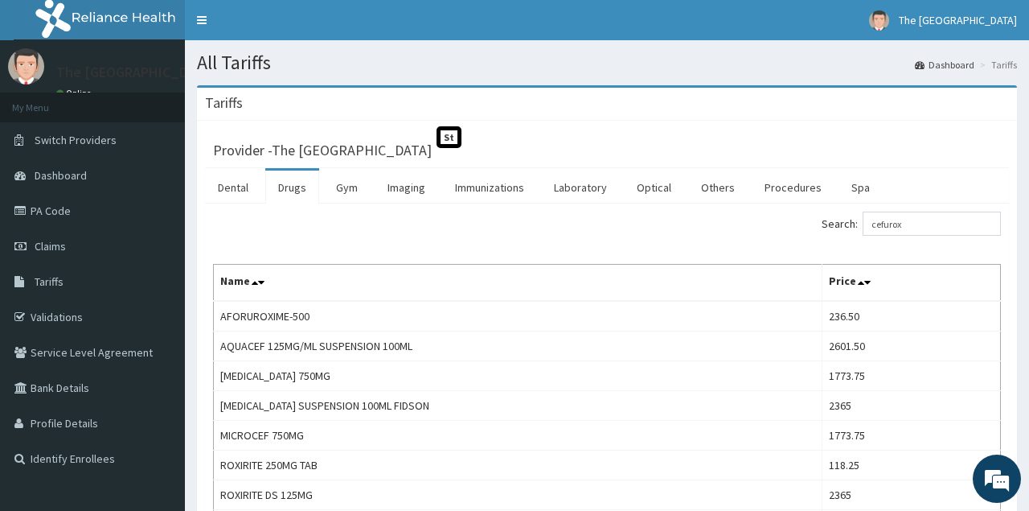
click at [379, 216] on div "Search: cefurox" at bounding box center [607, 226] width 812 height 28
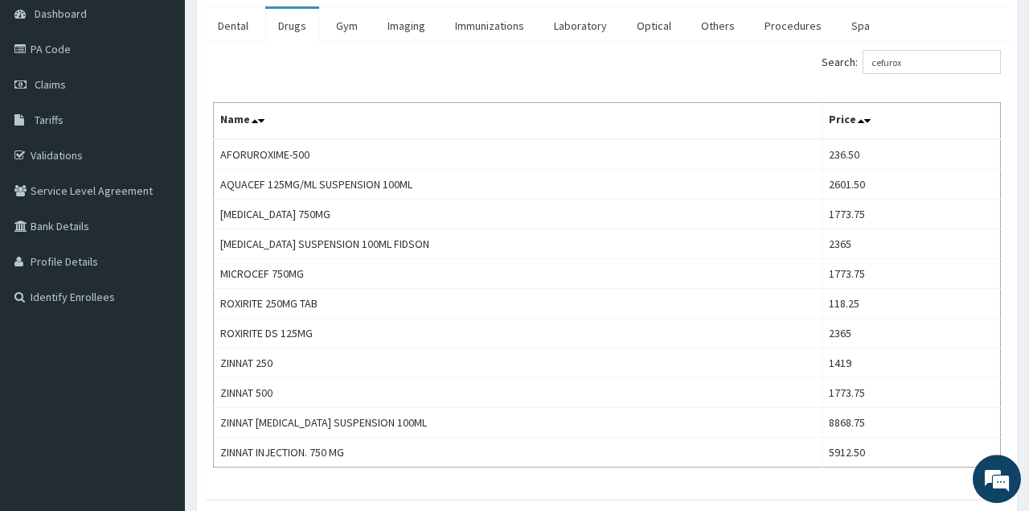
scroll to position [167, 0]
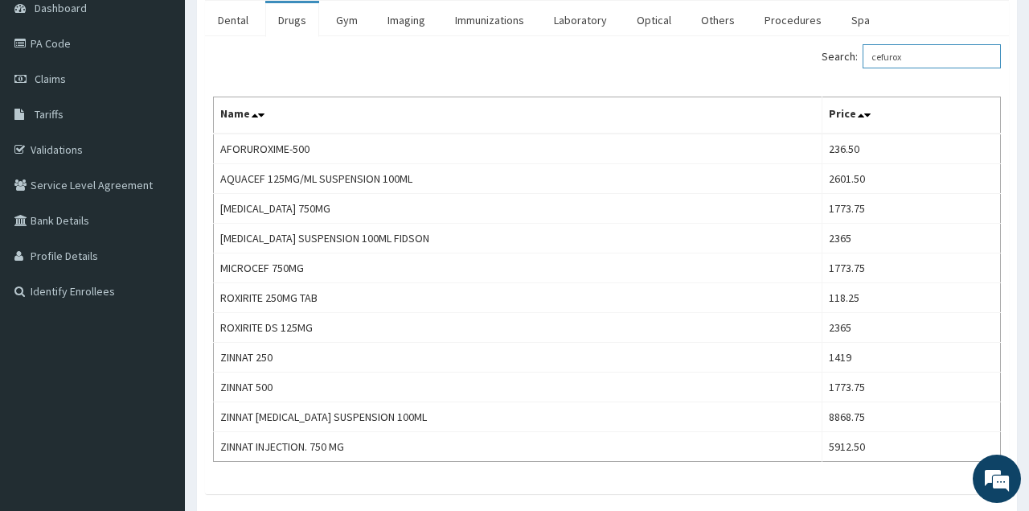
click at [940, 57] on input "cefurox" at bounding box center [932, 56] width 138 height 24
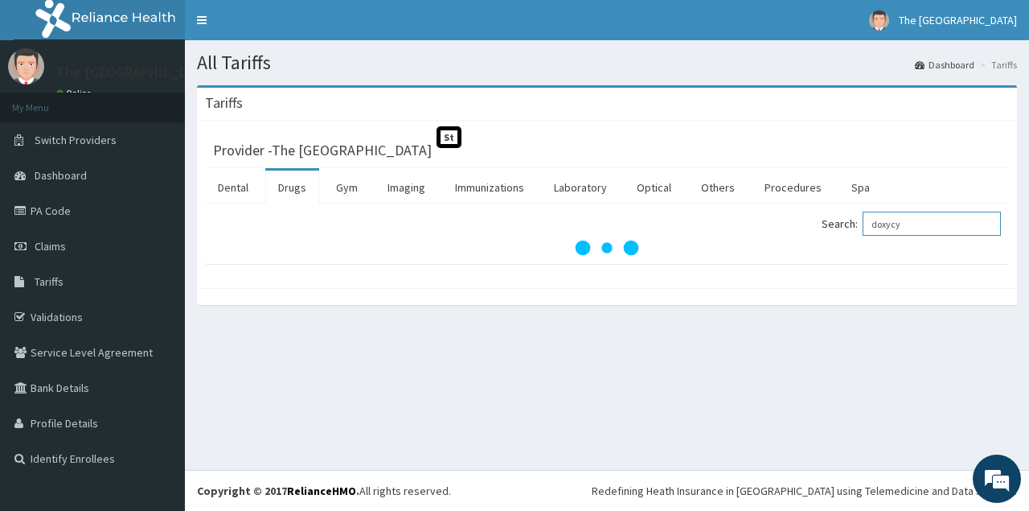
scroll to position [0, 0]
click at [934, 231] on input "doxycy" at bounding box center [932, 224] width 138 height 24
type input "d"
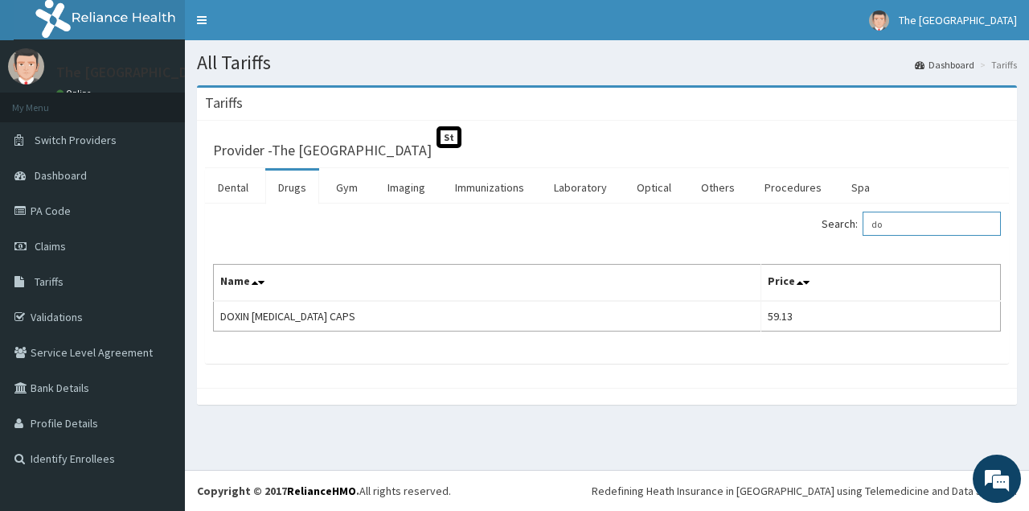
type input "d"
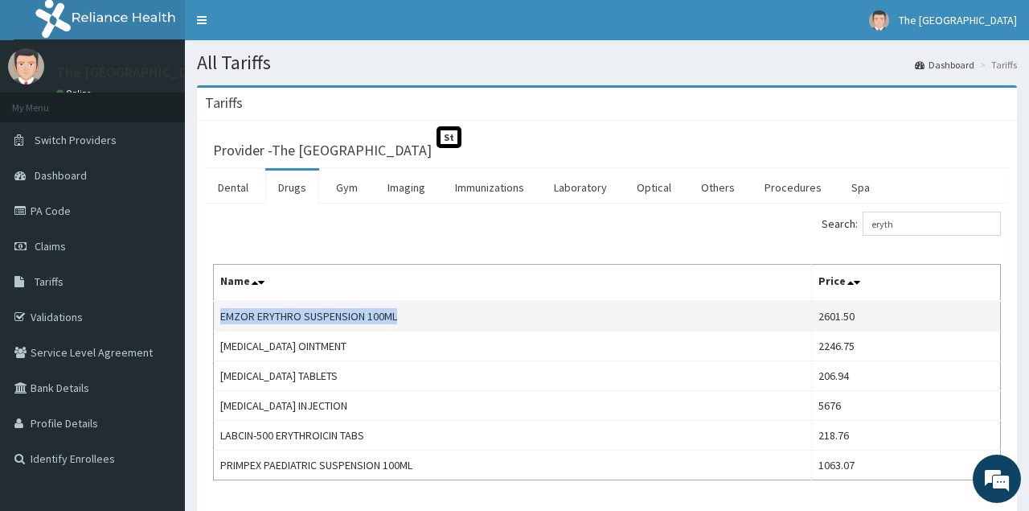
drag, startPoint x: 222, startPoint y: 312, endPoint x: 417, endPoint y: 307, distance: 195.5
click at [417, 307] on td "EMZOR ERYTHRO SUSPENSION 100ML" at bounding box center [513, 316] width 598 height 31
copy td "EMZOR ERYTHRO SUSPENSION 100ML"
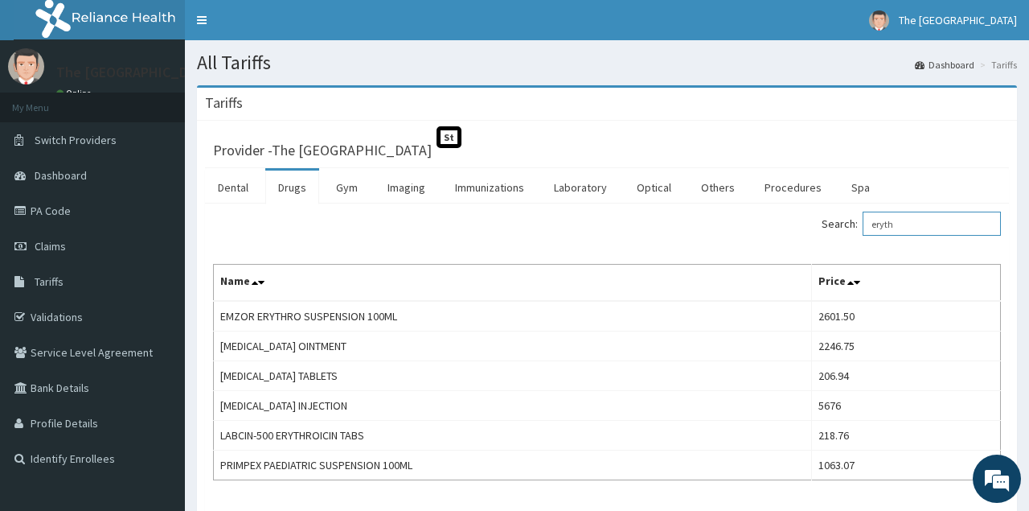
click at [940, 220] on input "eryth" at bounding box center [932, 224] width 138 height 24
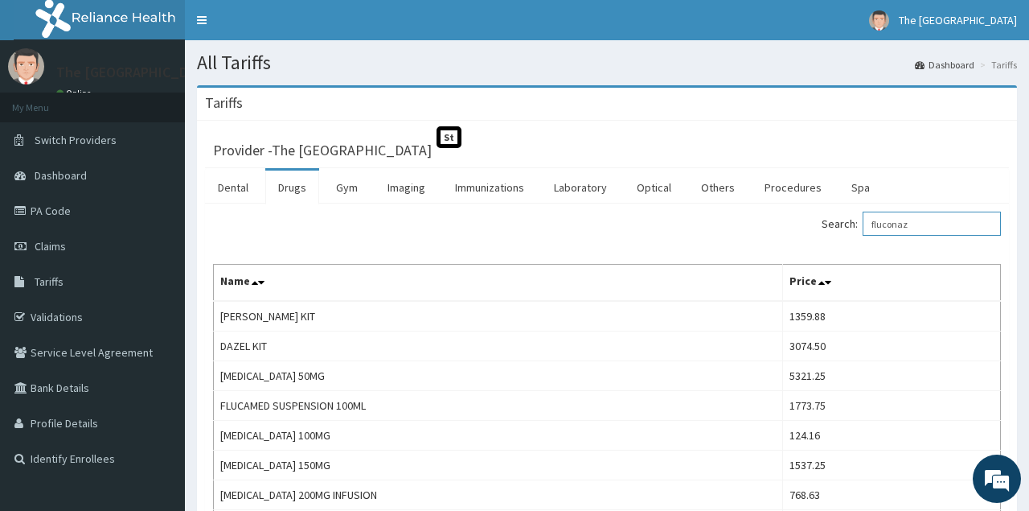
click at [927, 226] on input "fluconaz" at bounding box center [932, 224] width 138 height 24
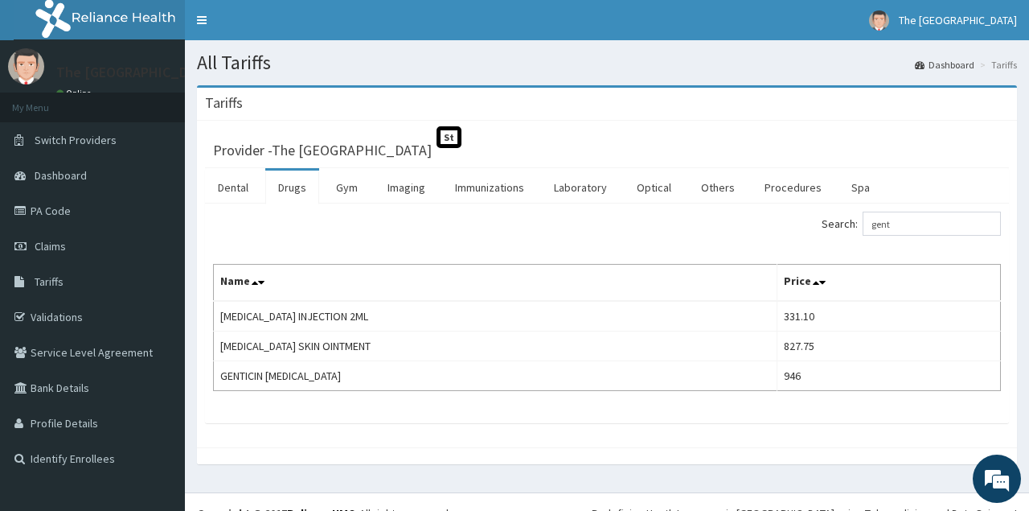
click at [945, 210] on div "Search: gent Name Price GENTAMICIN INJECTION 2ML 331.10 GENTAMICIN SKIN OINTMEN…" at bounding box center [607, 313] width 804 height 220
click at [930, 221] on input "gent" at bounding box center [932, 224] width 138 height 24
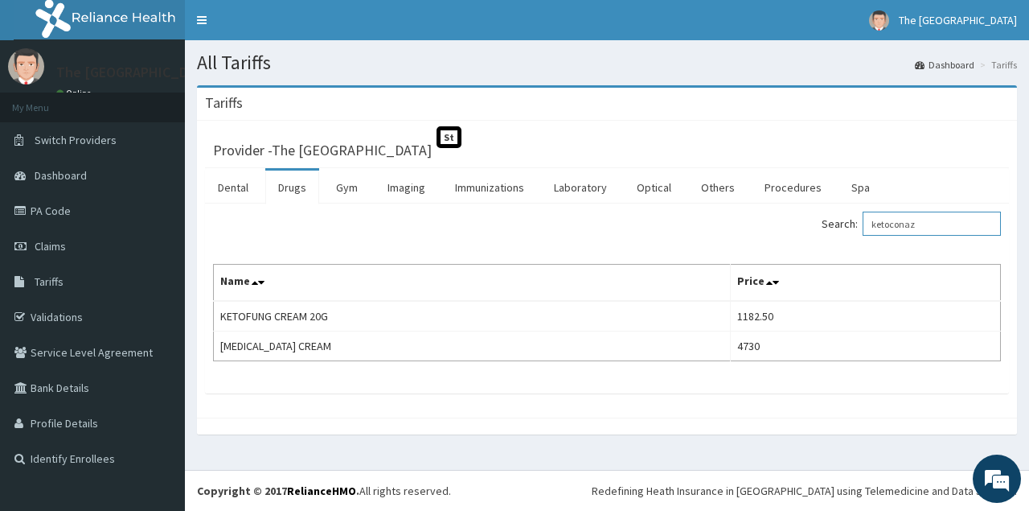
drag, startPoint x: 940, startPoint y: 221, endPoint x: 779, endPoint y: 228, distance: 161.8
click at [863, 228] on input "ketoconaz" at bounding box center [932, 224] width 138 height 24
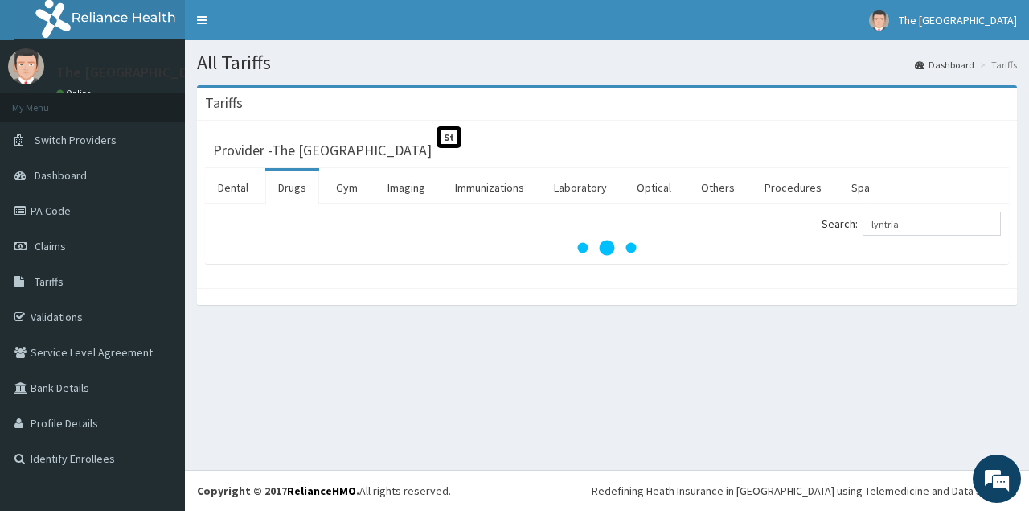
click at [659, 318] on div "Tariffs Provider - The Vine Medical Centre St Dental Drugs Gym Imaging Immuniza…" at bounding box center [607, 203] width 845 height 236
click at [926, 224] on input "lyntria" at bounding box center [932, 224] width 138 height 24
type input "l"
click at [224, 188] on link "Dental" at bounding box center [233, 188] width 56 height 34
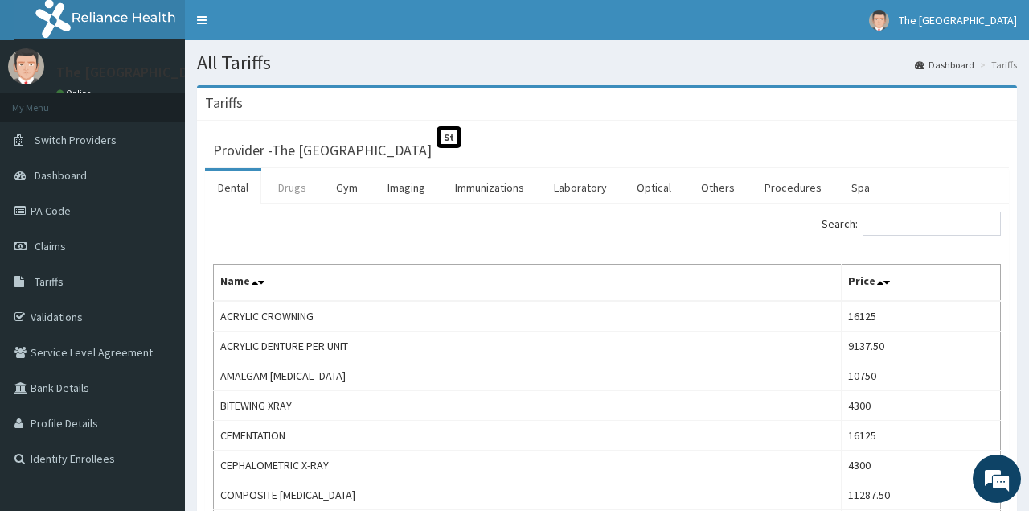
click at [286, 198] on link "Drugs" at bounding box center [292, 188] width 54 height 34
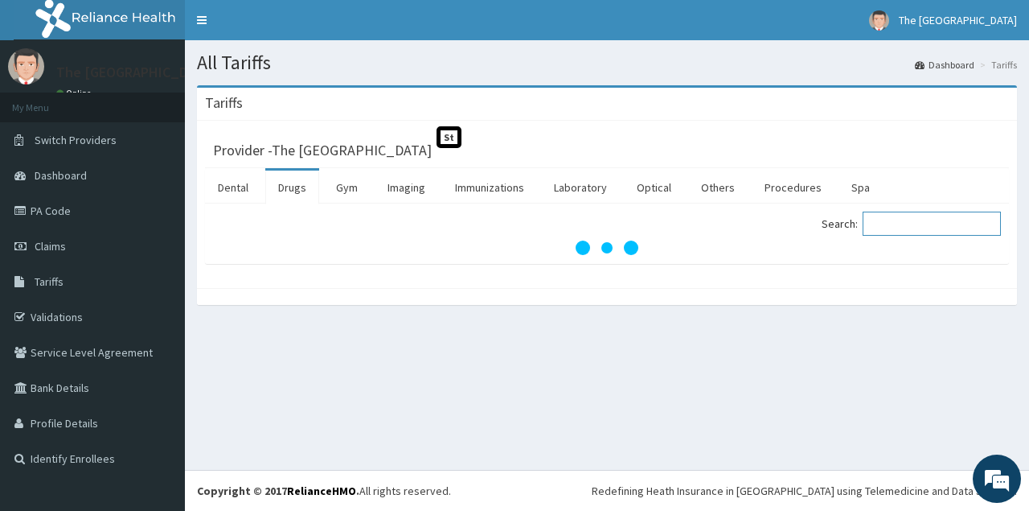
click at [905, 228] on input "Search:" at bounding box center [932, 224] width 138 height 24
type input "l"
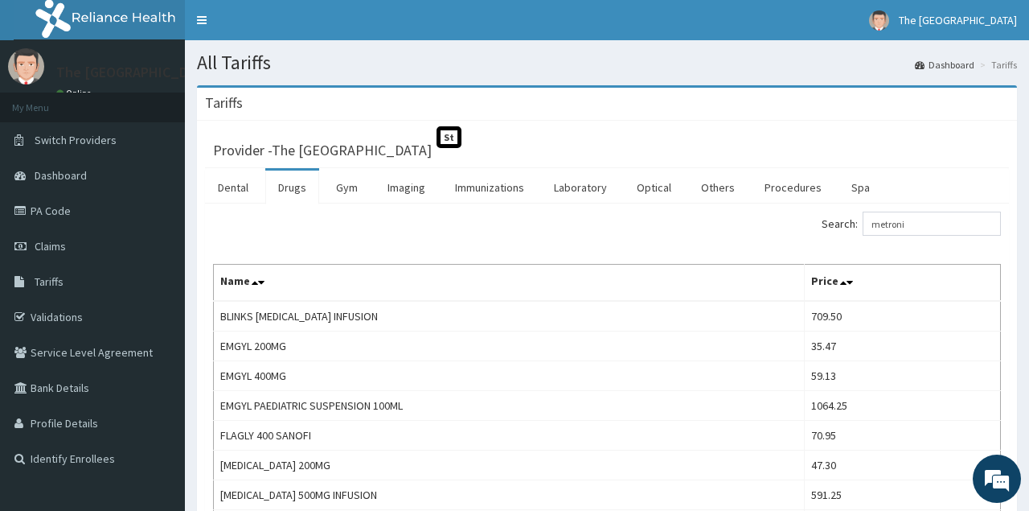
click at [345, 220] on div "Search: metroni" at bounding box center [607, 226] width 812 height 28
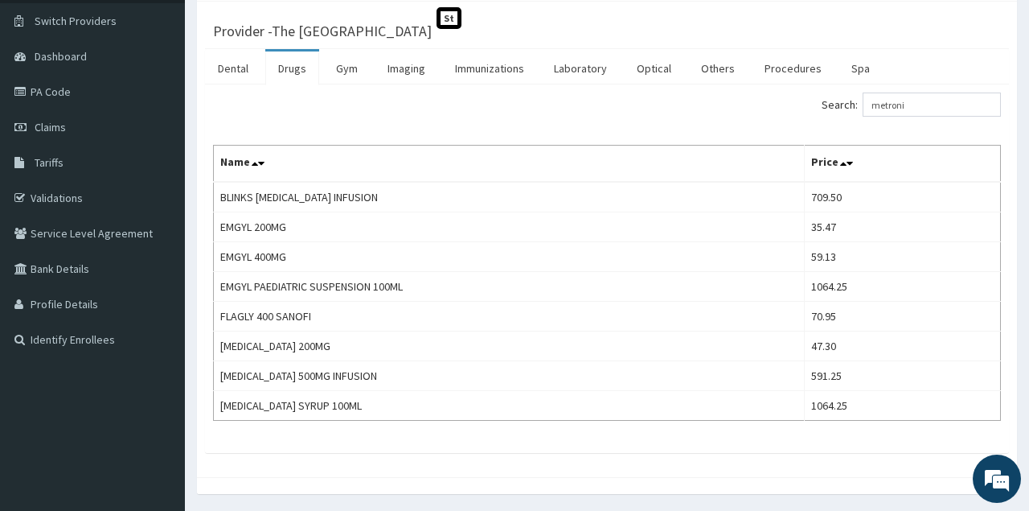
scroll to position [125, 0]
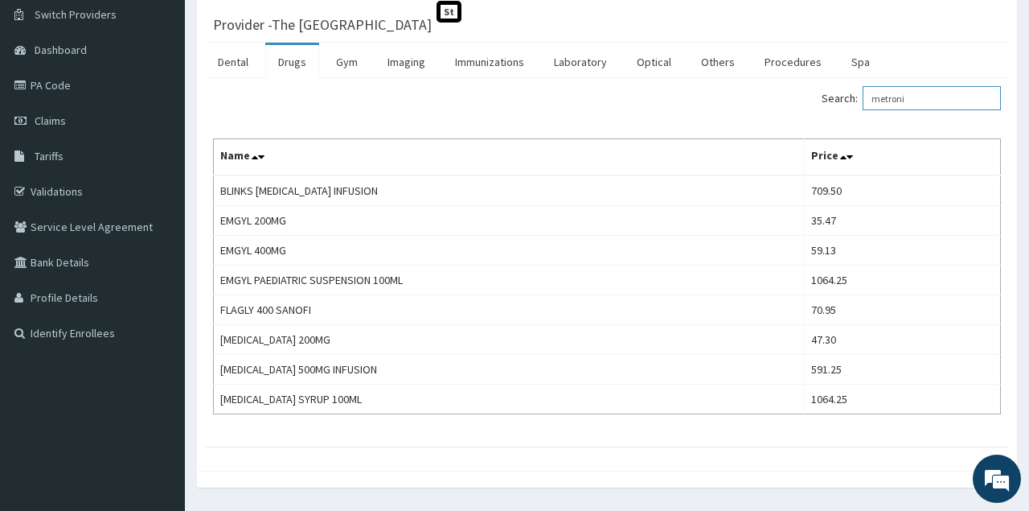
click at [927, 102] on input "metroni" at bounding box center [932, 98] width 138 height 24
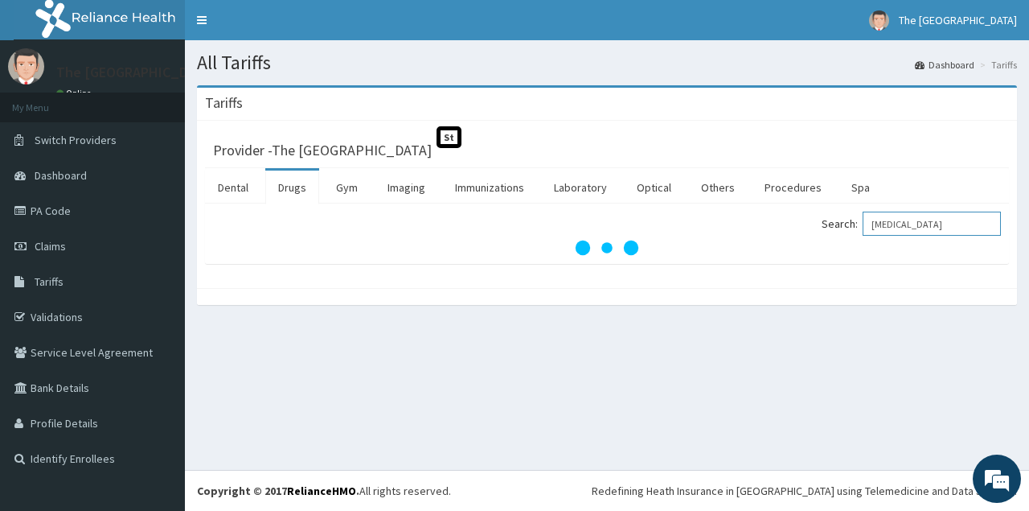
scroll to position [0, 0]
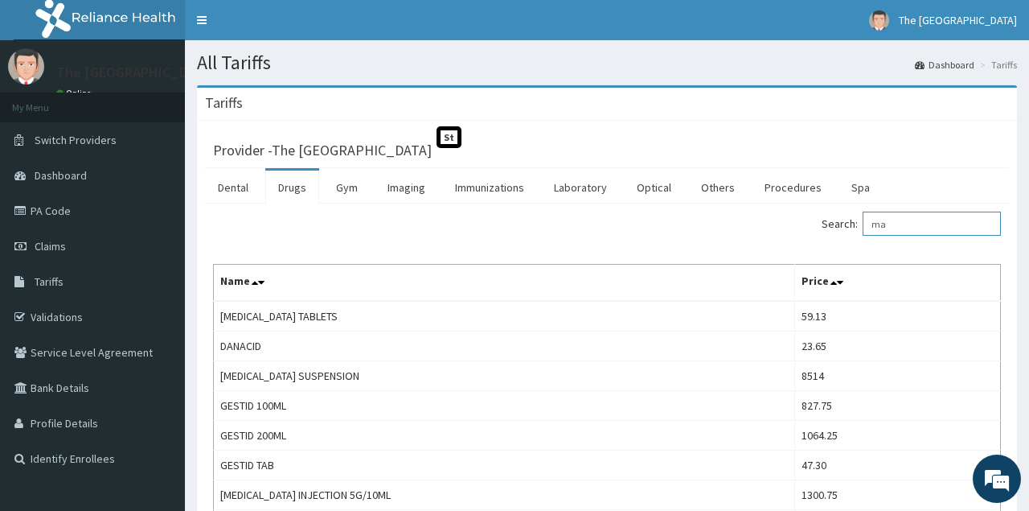
type input "m"
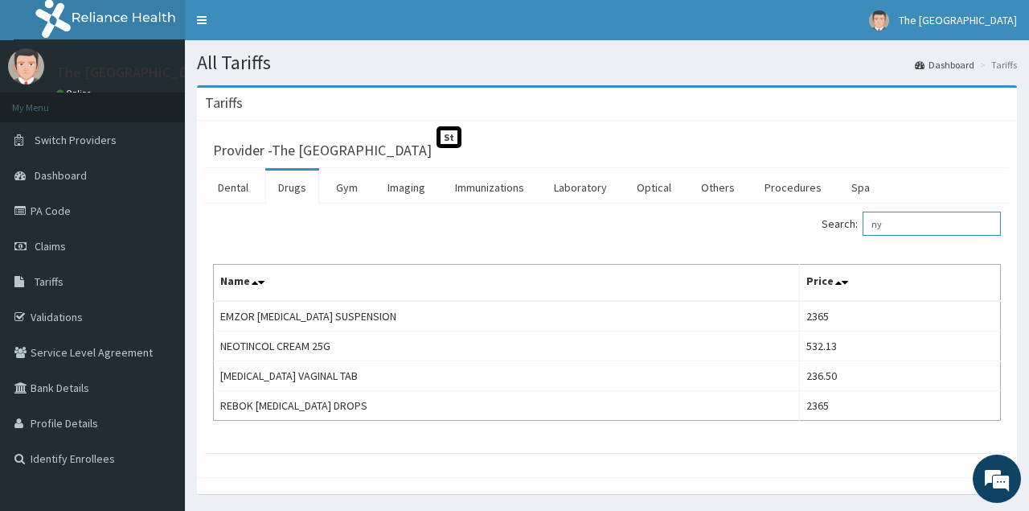
type input "n"
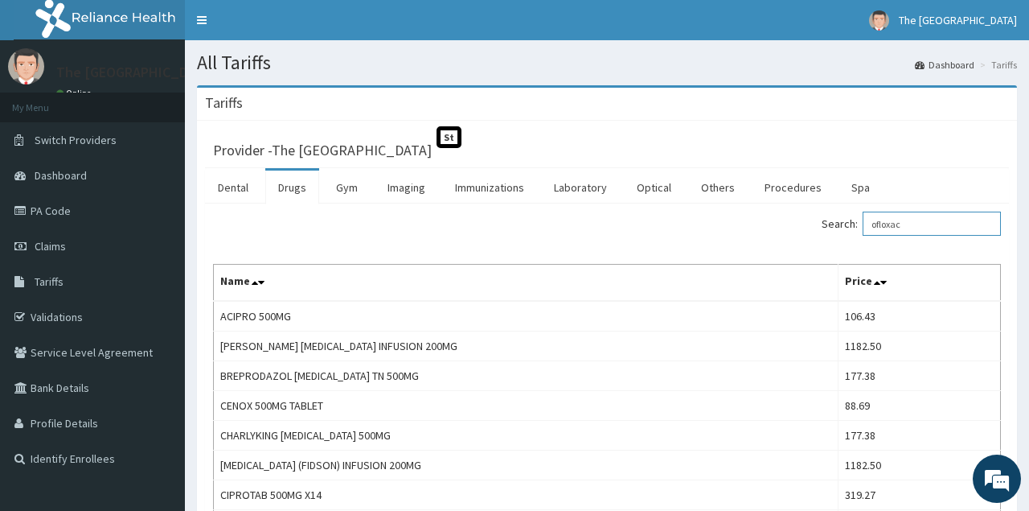
drag, startPoint x: 939, startPoint y: 221, endPoint x: 853, endPoint y: 231, distance: 85.8
click at [863, 231] on input "ofloxac" at bounding box center [932, 224] width 138 height 24
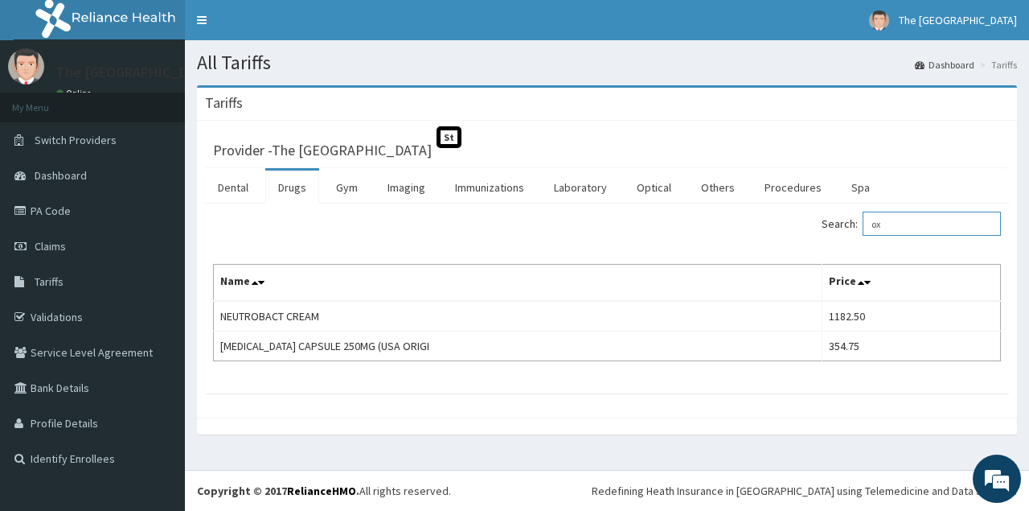
type input "o"
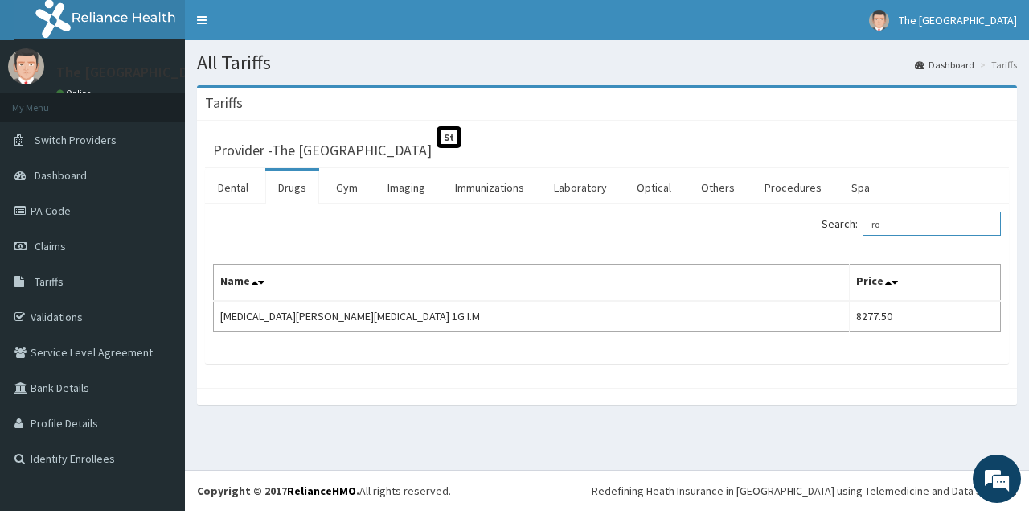
type input "r"
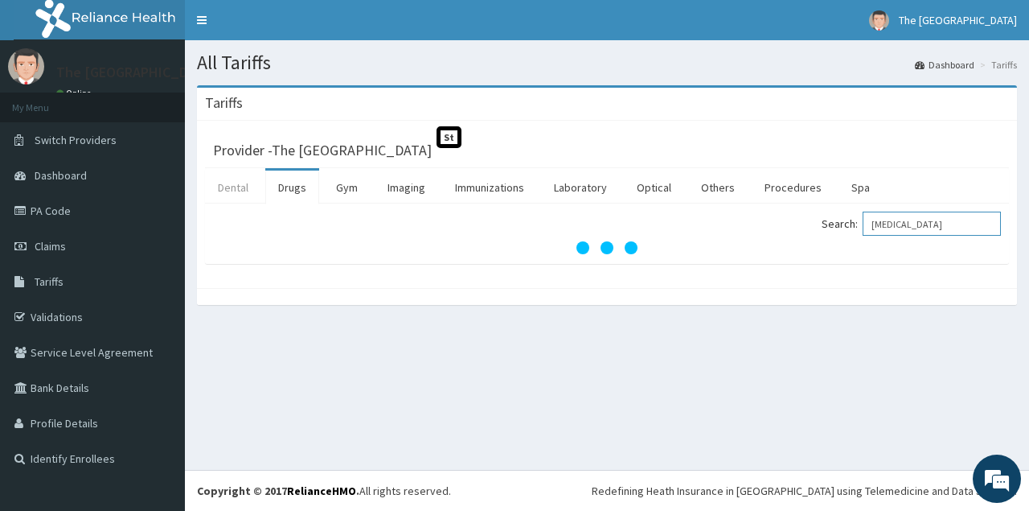
type input "artemether"
click at [224, 195] on link "Dental" at bounding box center [233, 188] width 56 height 34
click at [289, 186] on link "Drugs" at bounding box center [292, 188] width 54 height 34
click at [239, 195] on link "Dental" at bounding box center [233, 188] width 56 height 34
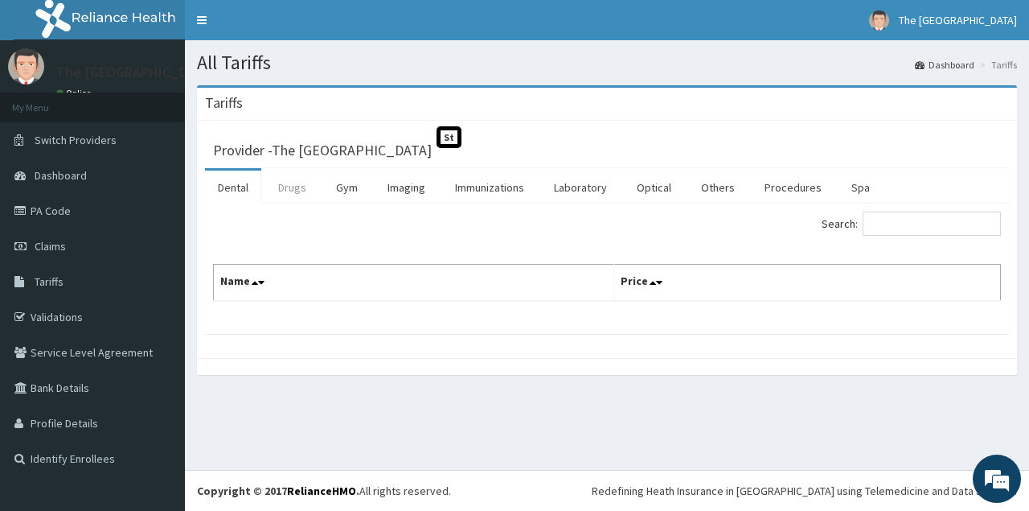
click at [300, 190] on link "Drugs" at bounding box center [292, 188] width 54 height 34
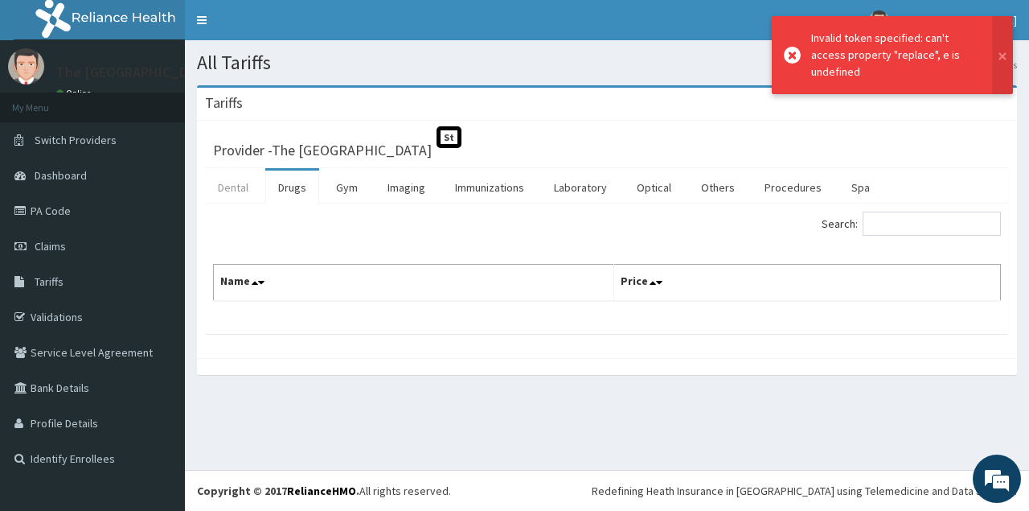
click at [249, 179] on link "Dental" at bounding box center [233, 188] width 56 height 34
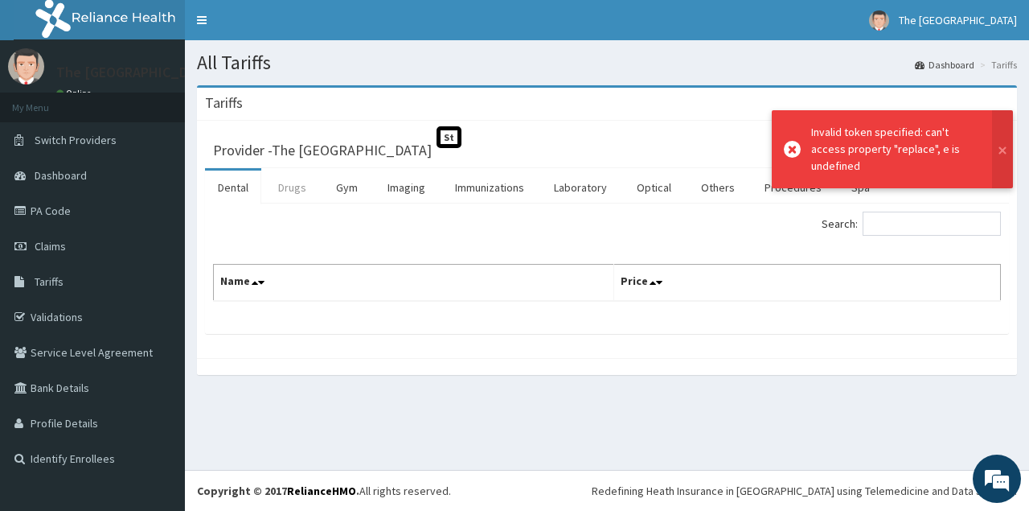
click at [309, 184] on link "Drugs" at bounding box center [292, 188] width 54 height 34
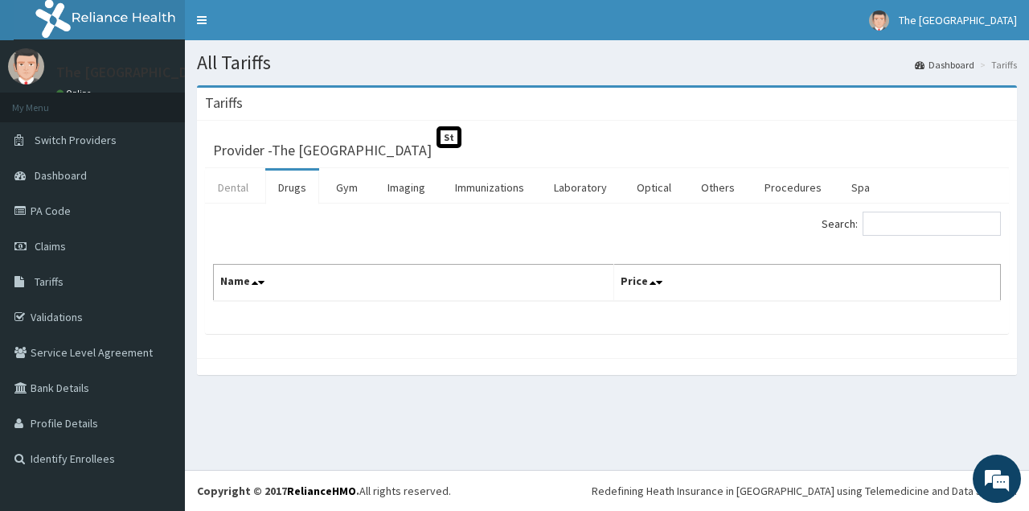
click at [236, 181] on link "Dental" at bounding box center [233, 188] width 56 height 34
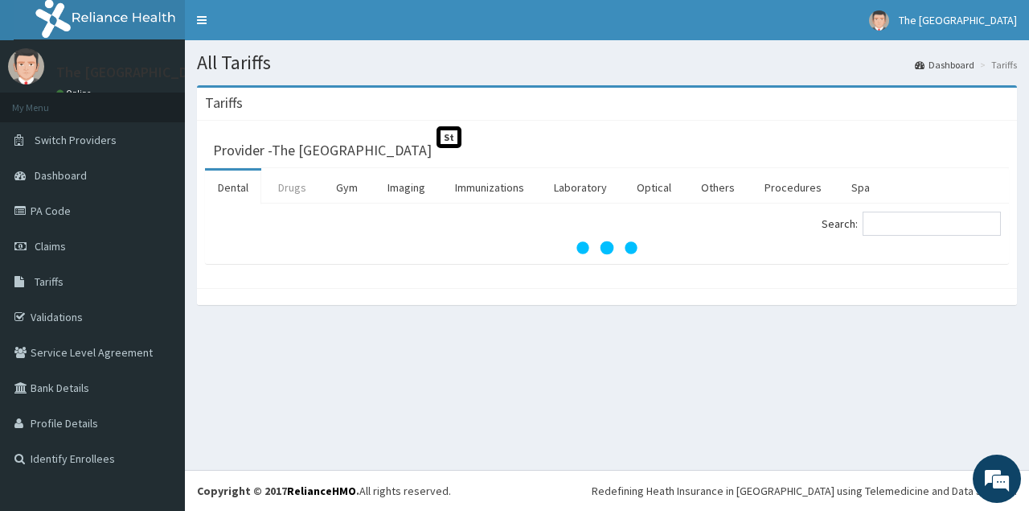
click at [282, 185] on link "Drugs" at bounding box center [292, 188] width 54 height 34
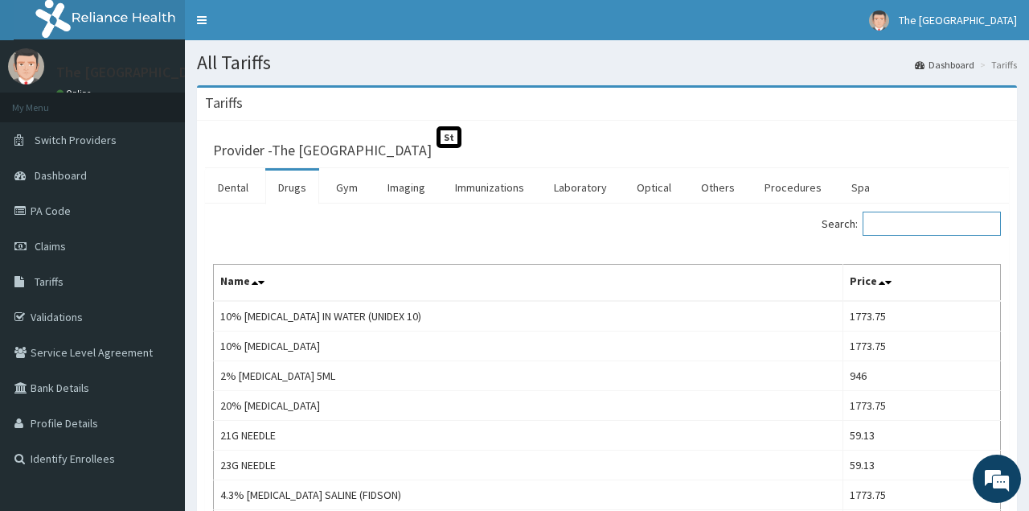
click at [919, 226] on input "Search:" at bounding box center [932, 224] width 138 height 24
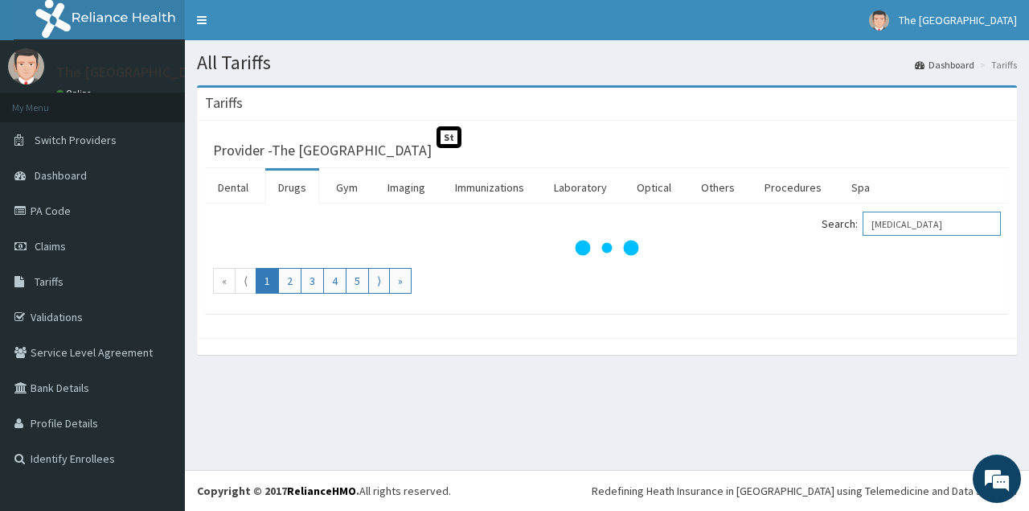
drag, startPoint x: 942, startPoint y: 220, endPoint x: 818, endPoint y: 216, distance: 123.9
click at [863, 216] on input "artemether" at bounding box center [932, 224] width 138 height 24
type input "arte"
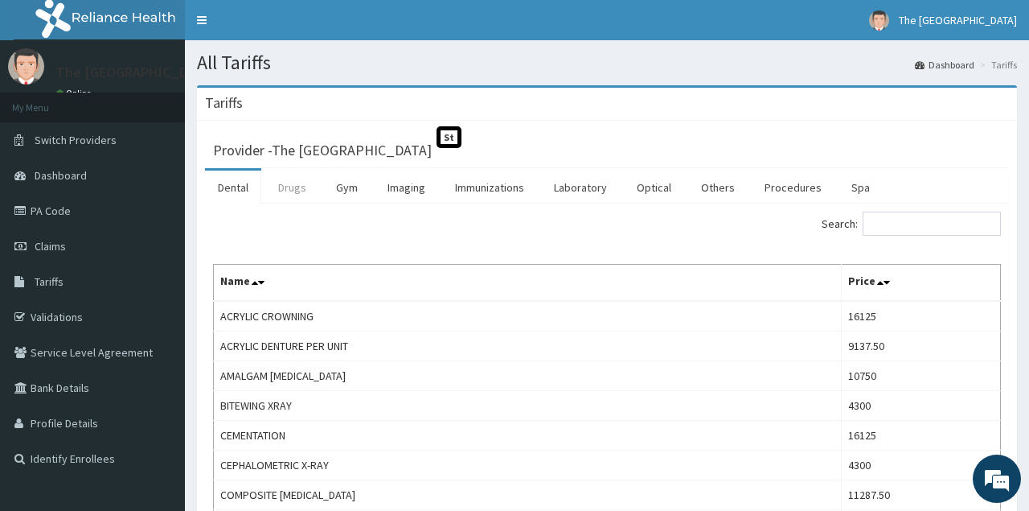
click at [284, 179] on link "Drugs" at bounding box center [292, 188] width 54 height 34
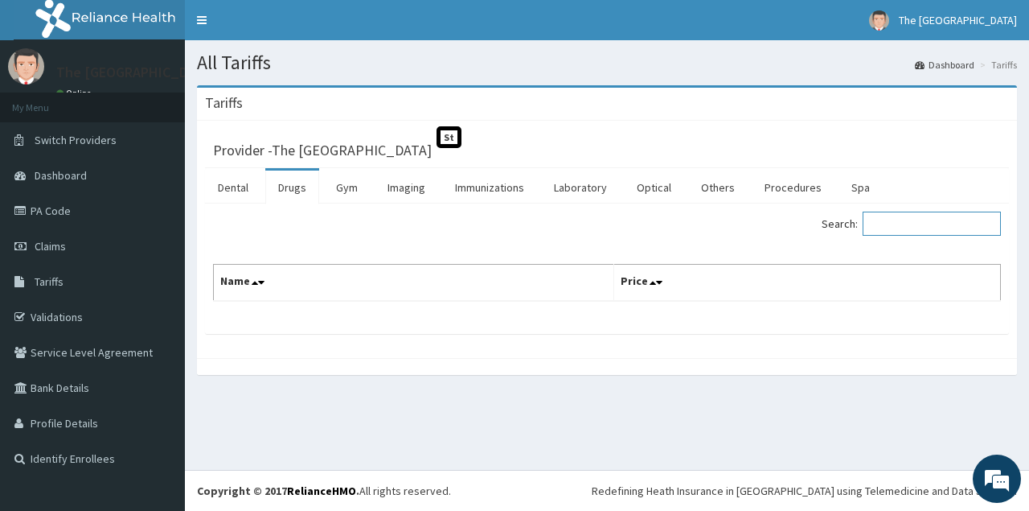
click at [927, 215] on input "Search:" at bounding box center [932, 224] width 138 height 24
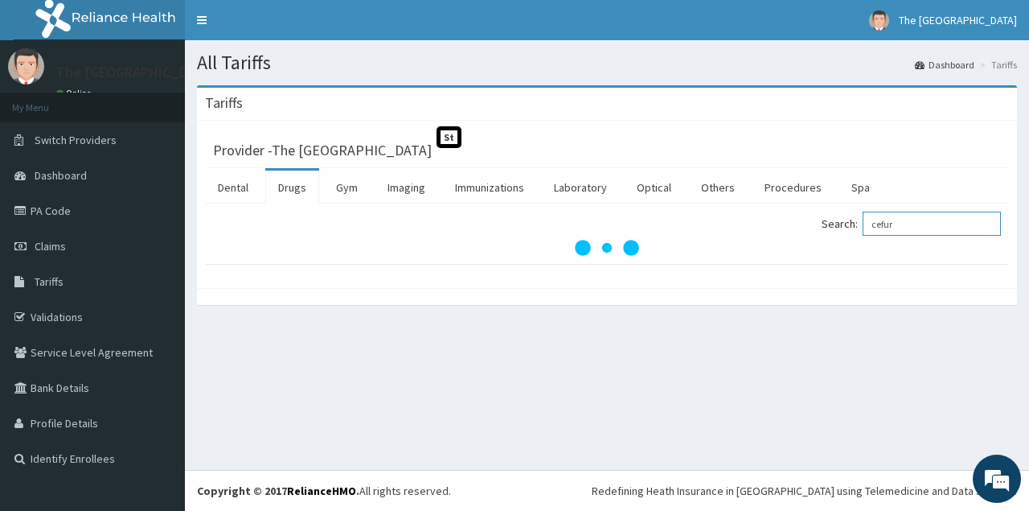
click at [908, 219] on input "cefur" at bounding box center [932, 224] width 138 height 24
type input "c"
type input "doxycy"
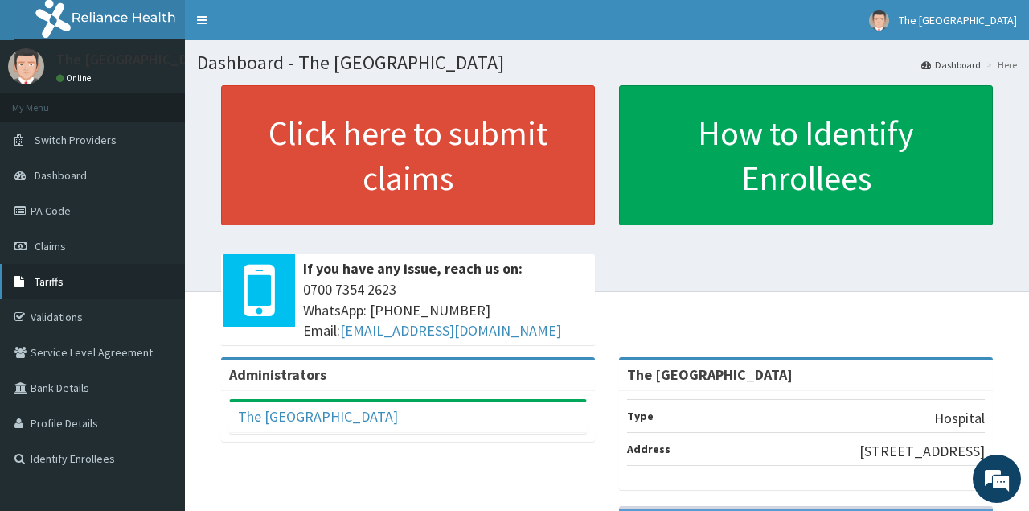
click at [65, 295] on link "Tariffs" at bounding box center [92, 281] width 185 height 35
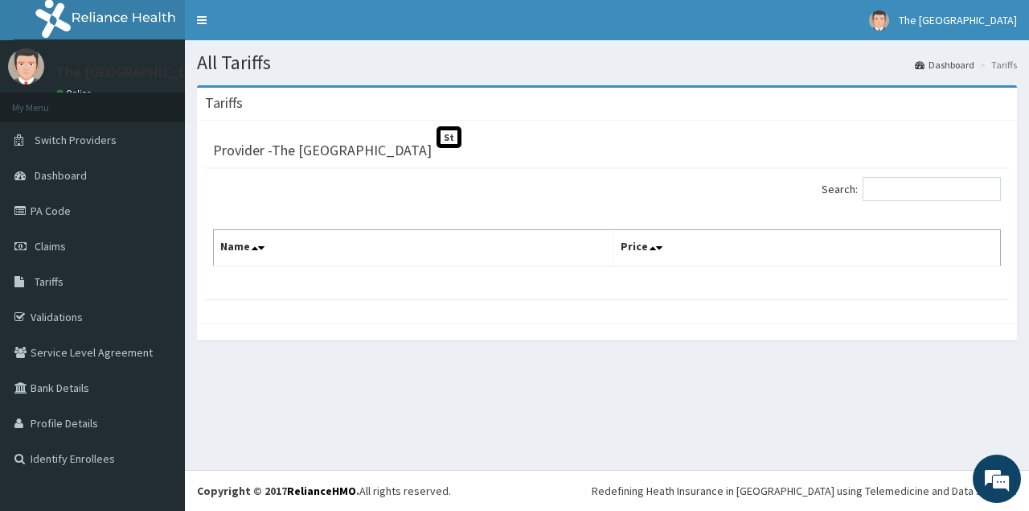
click at [615, 395] on div "All Tariffs Dashboard Tariffs [GEOGRAPHIC_DATA] Provider - The [GEOGRAPHIC_DATA…" at bounding box center [607, 254] width 845 height 429
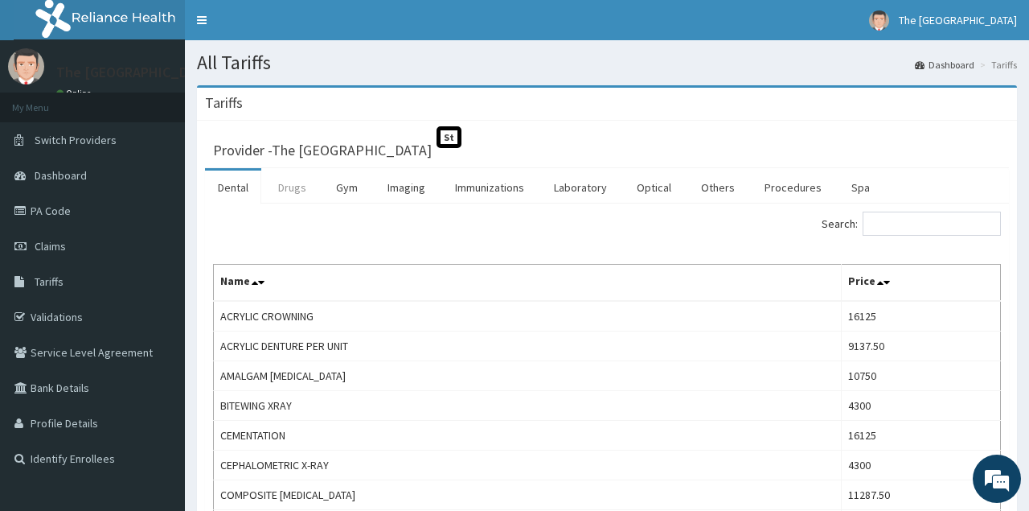
click at [295, 183] on link "Drugs" at bounding box center [292, 188] width 54 height 34
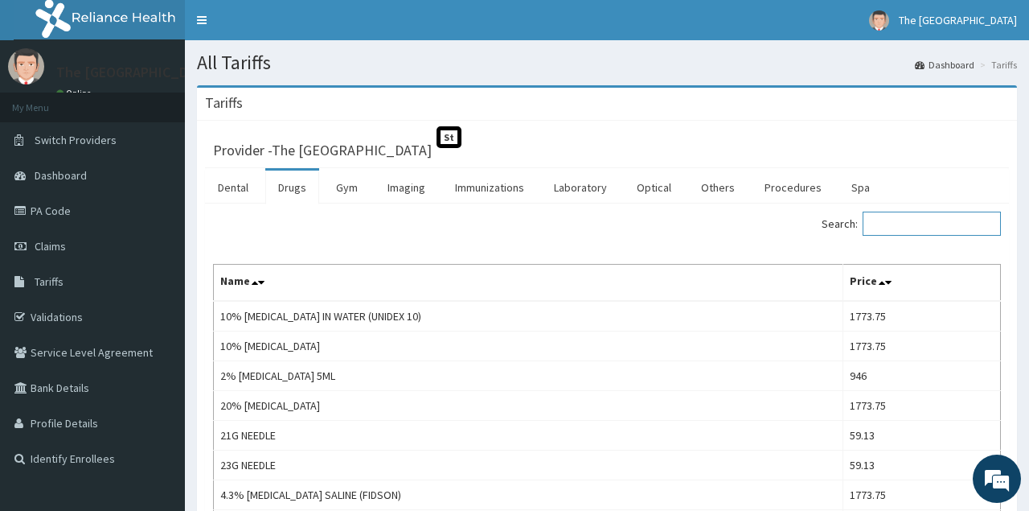
click at [918, 223] on input "Search:" at bounding box center [932, 224] width 138 height 24
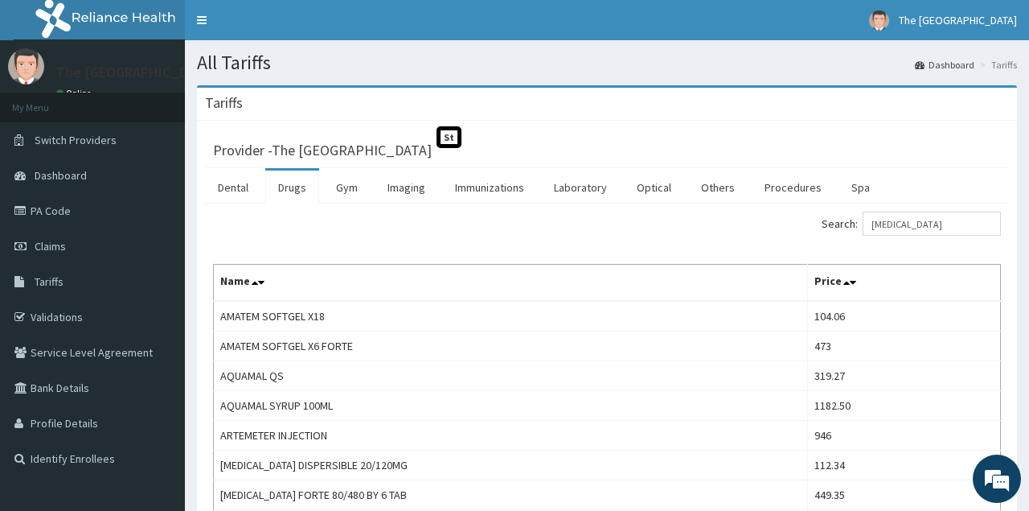
click at [409, 224] on div "Search: artemether" at bounding box center [607, 226] width 812 height 28
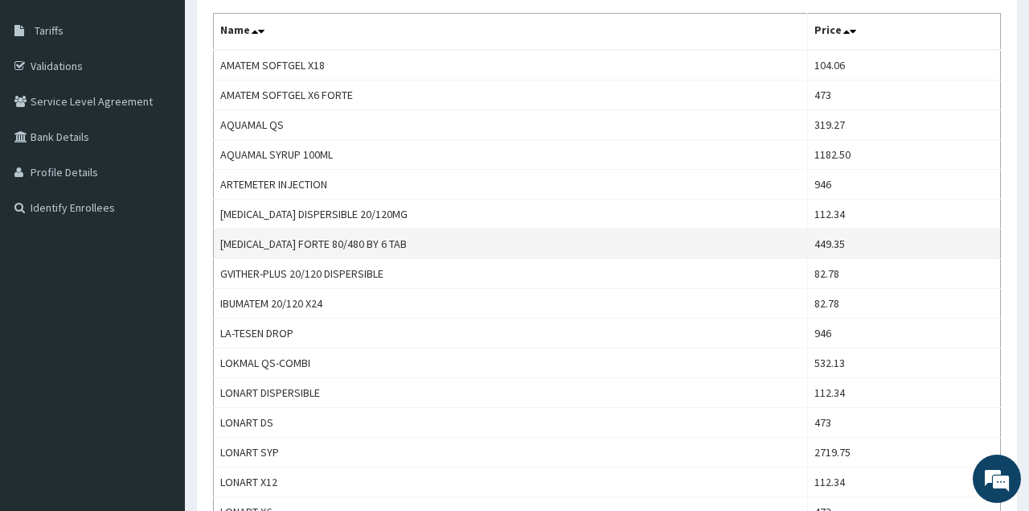
scroll to position [209, 0]
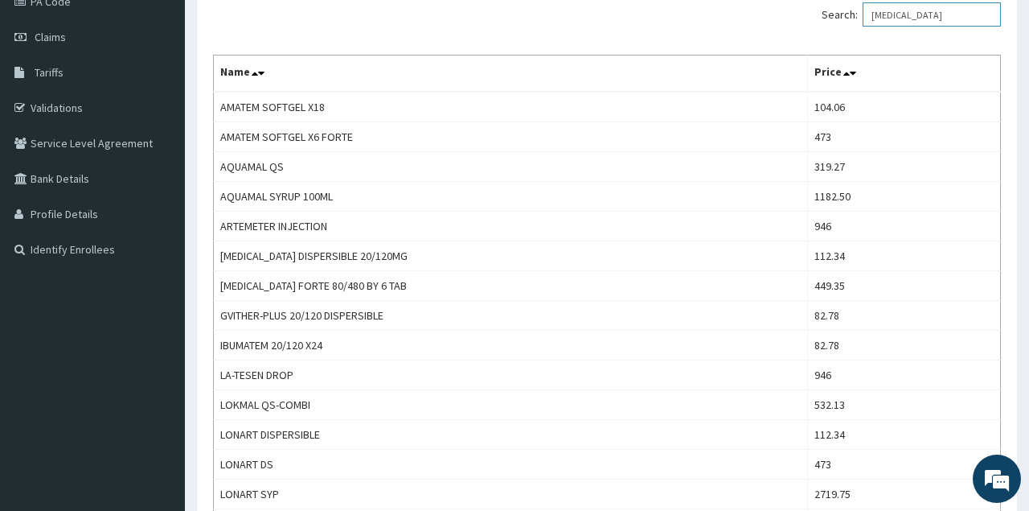
click at [945, 17] on input "artemether" at bounding box center [932, 14] width 138 height 24
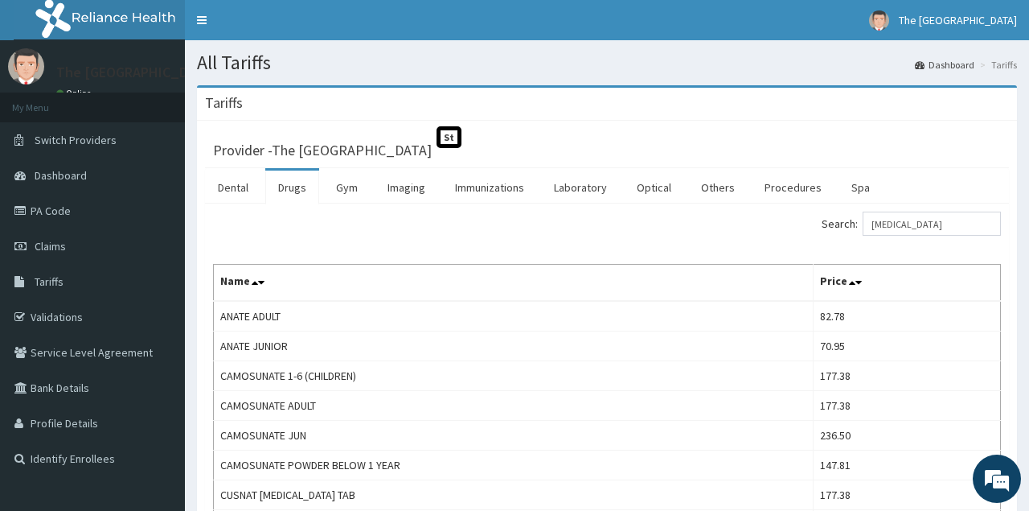
click at [659, 224] on div "Search: artesunate" at bounding box center [810, 226] width 382 height 28
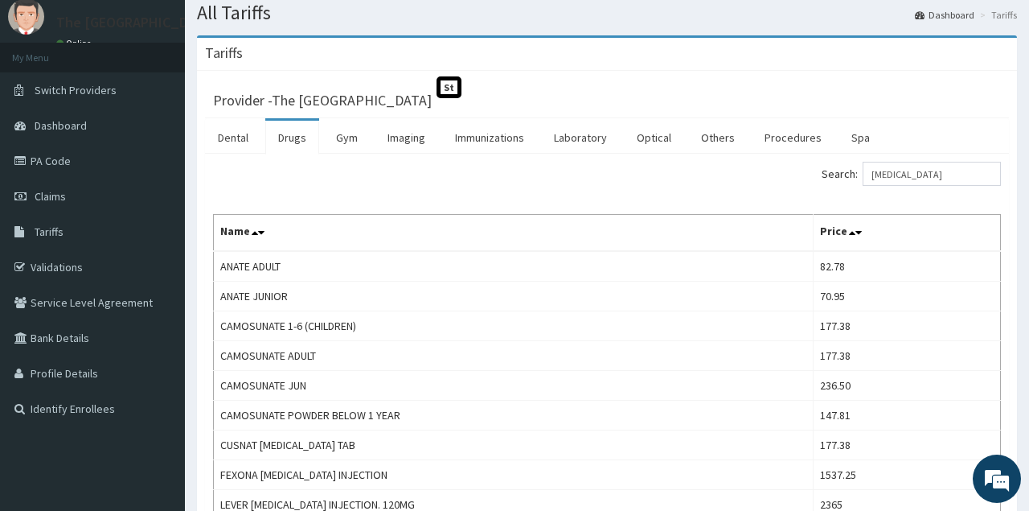
scroll to position [84, 0]
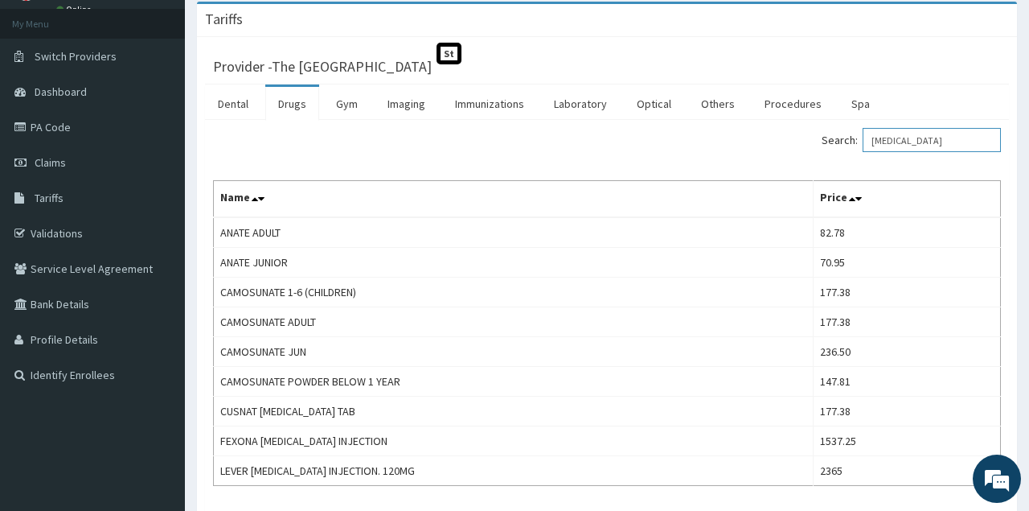
drag, startPoint x: 930, startPoint y: 139, endPoint x: 773, endPoint y: 138, distance: 156.8
click at [863, 138] on input "artesunate" at bounding box center [932, 140] width 138 height 24
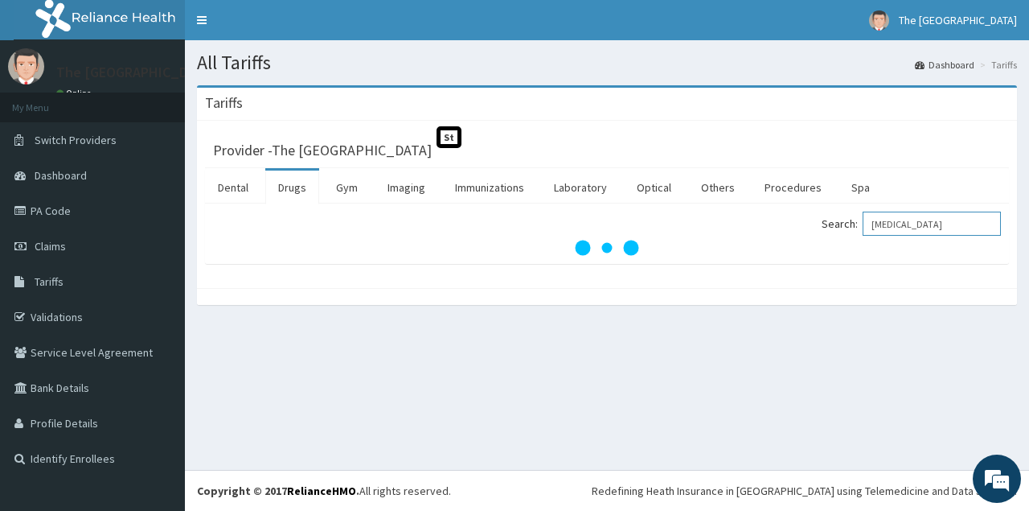
type input "artemether"
click at [242, 183] on link "Dental" at bounding box center [233, 188] width 56 height 34
click at [303, 191] on link "Drugs" at bounding box center [292, 188] width 54 height 34
click at [922, 229] on input "Search:" at bounding box center [932, 224] width 138 height 24
type input "artem"
